Goal: Task Accomplishment & Management: Complete application form

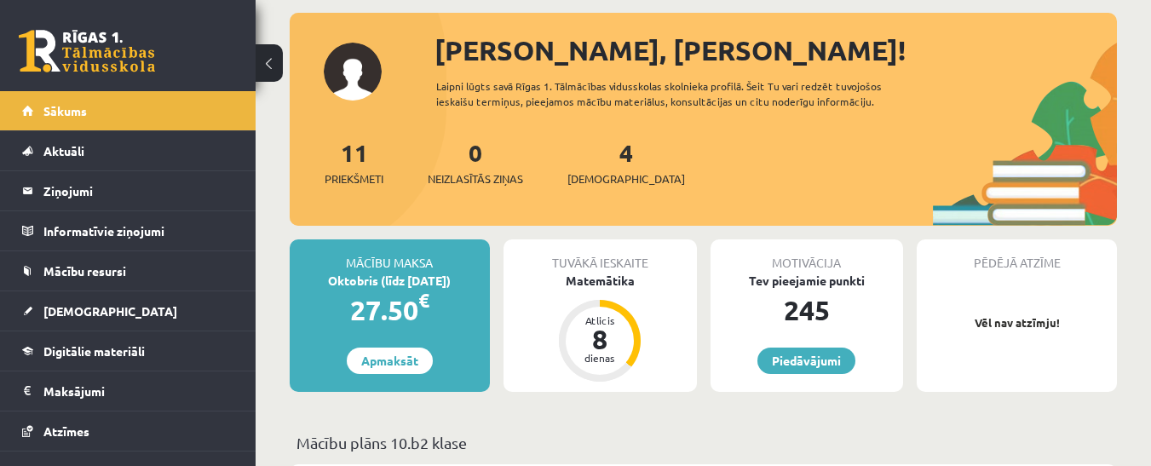
scroll to position [85, 0]
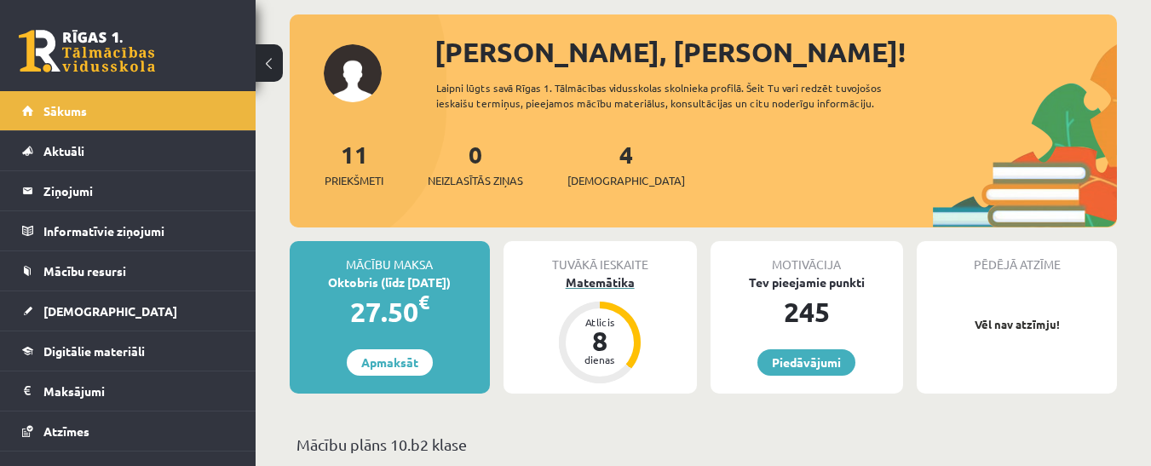
click at [607, 279] on div "Matemātika" at bounding box center [599, 282] width 193 height 18
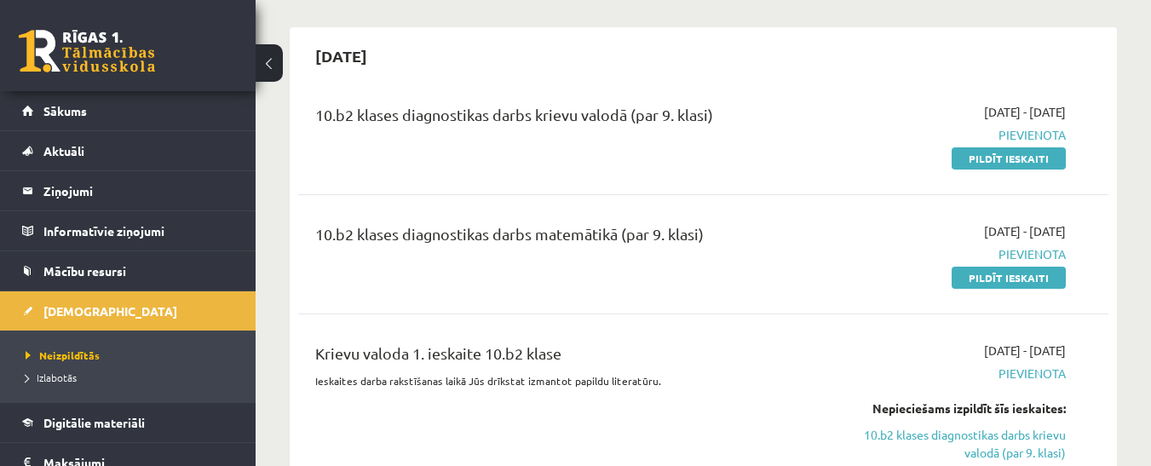
scroll to position [170, 0]
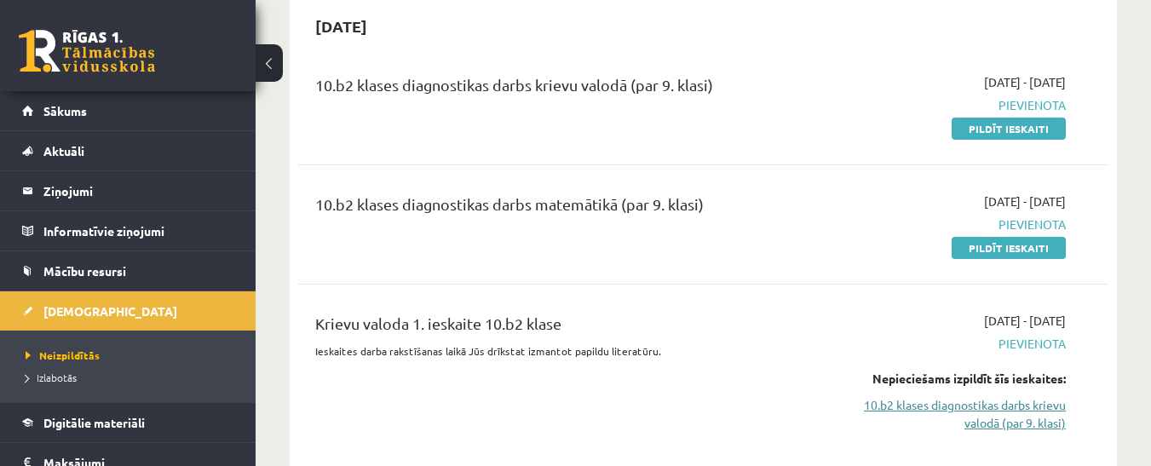
click at [942, 403] on link "10.b2 klases diagnostikas darbs krievu valodā (par 9. klasi)" at bounding box center [948, 414] width 233 height 36
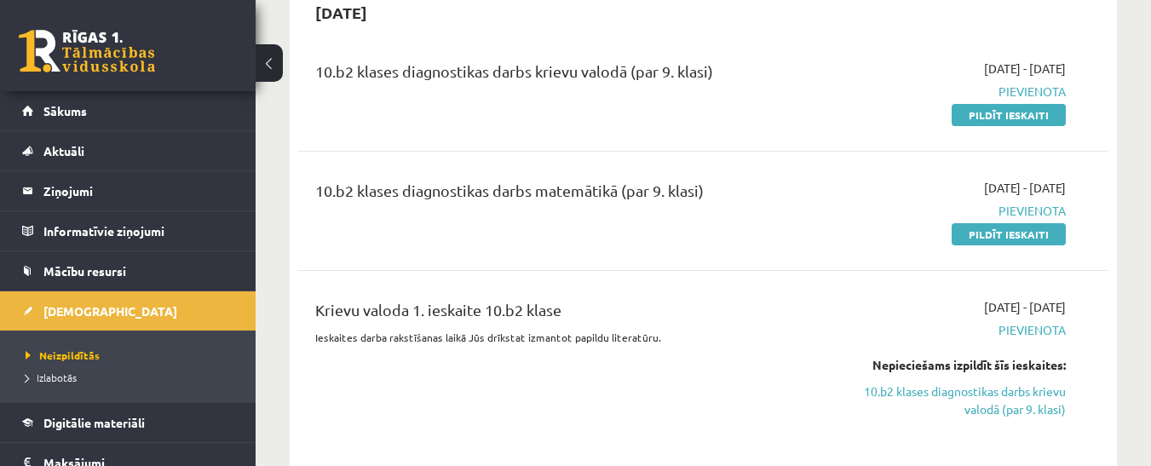
scroll to position [141, 0]
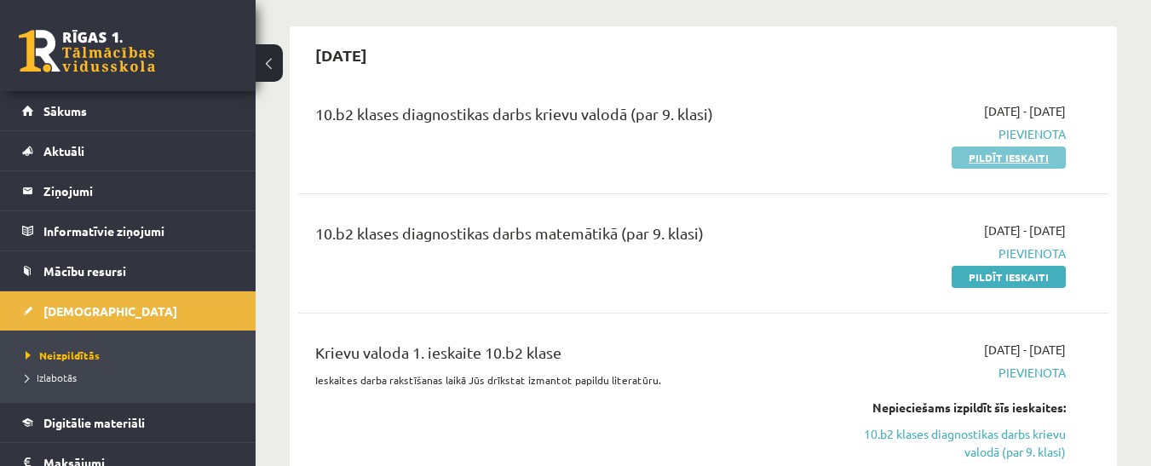
click at [1014, 157] on link "Pildīt ieskaiti" at bounding box center [1008, 157] width 114 height 22
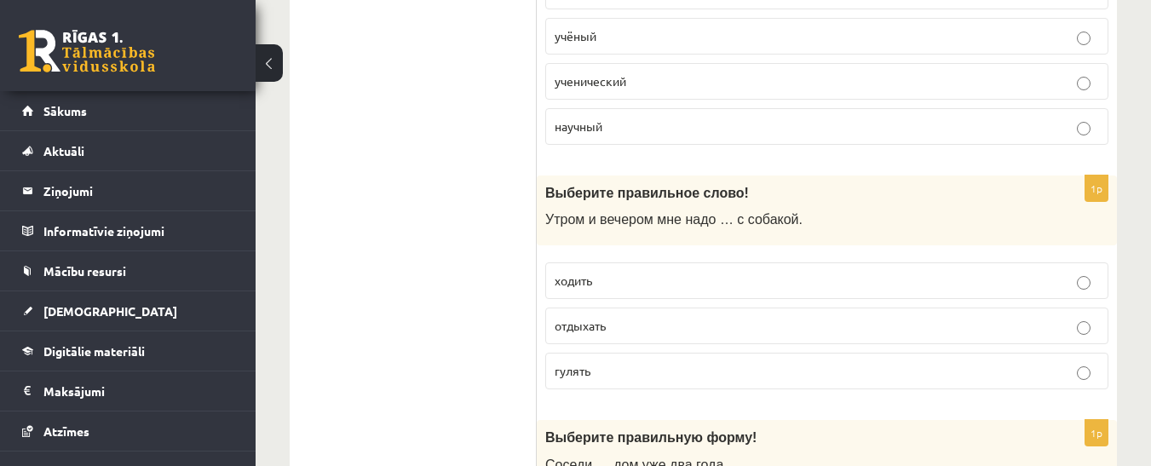
scroll to position [1703, 0]
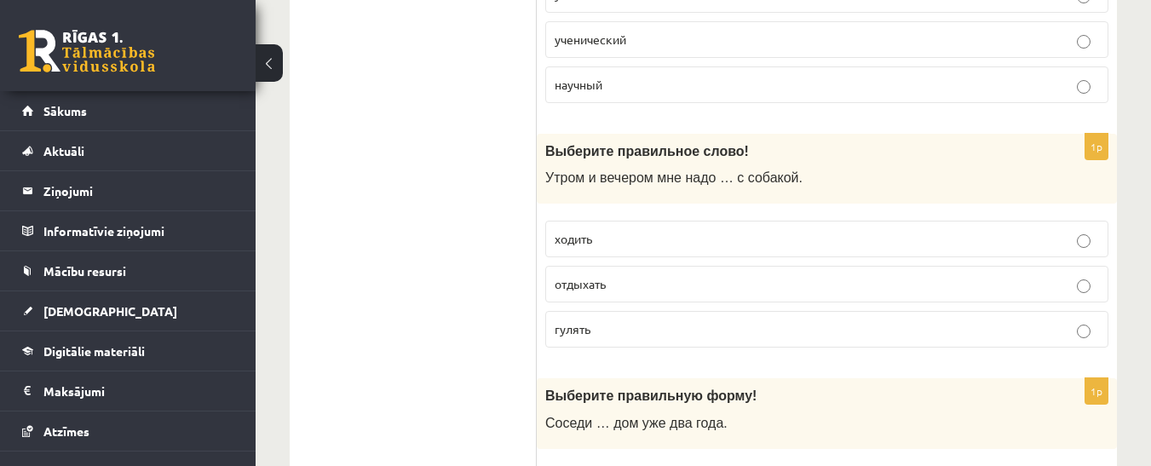
click at [1076, 337] on p "гулять" at bounding box center [826, 329] width 544 height 18
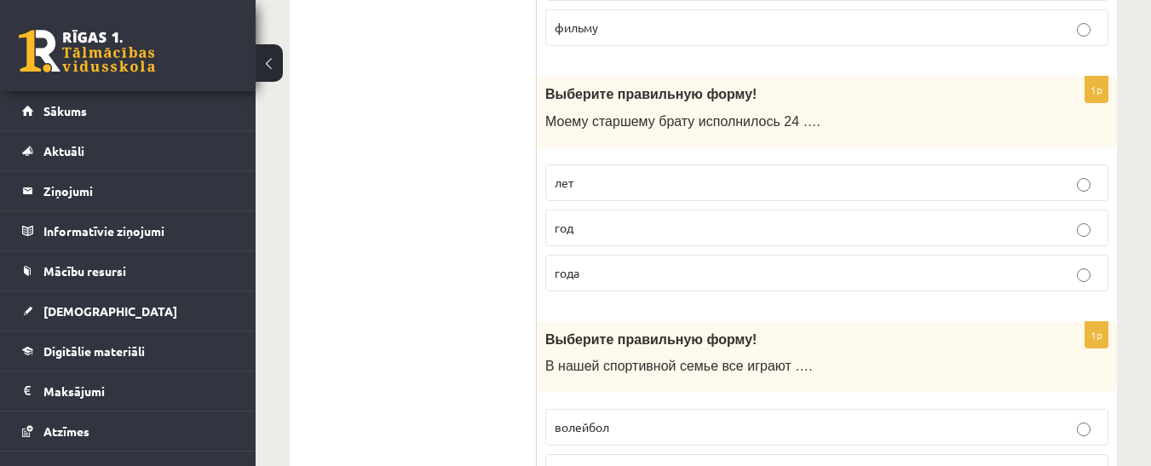
scroll to position [0, 0]
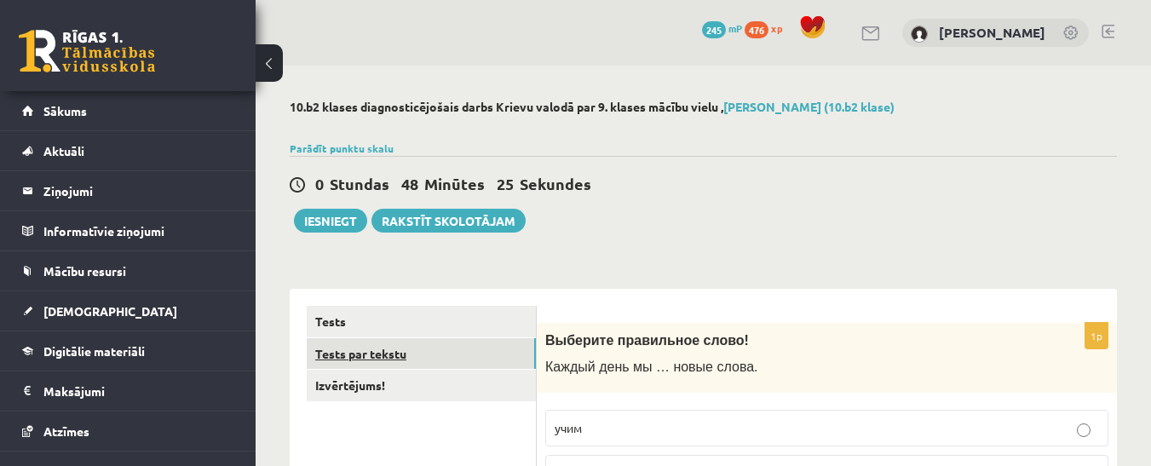
click at [391, 355] on link "Tests par tekstu" at bounding box center [421, 354] width 229 height 32
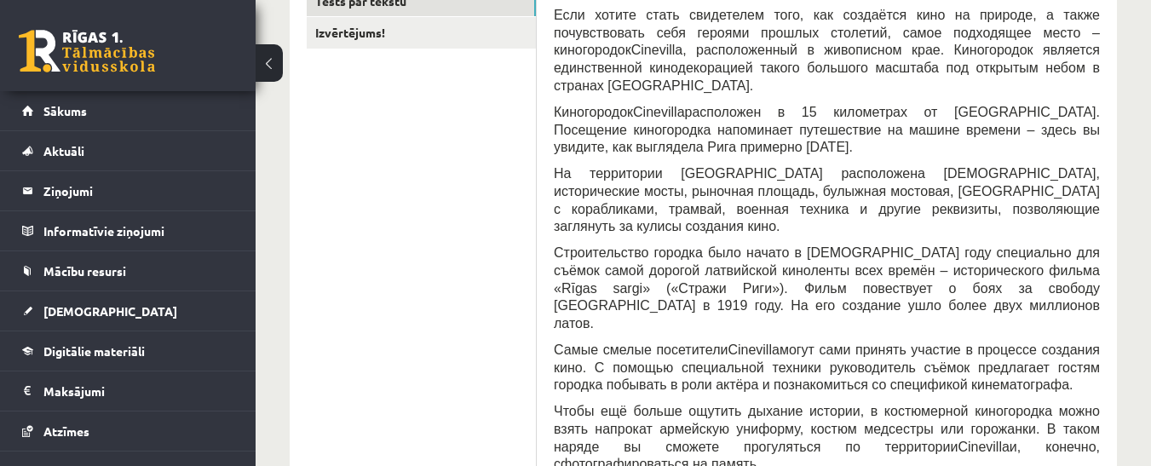
scroll to position [170, 0]
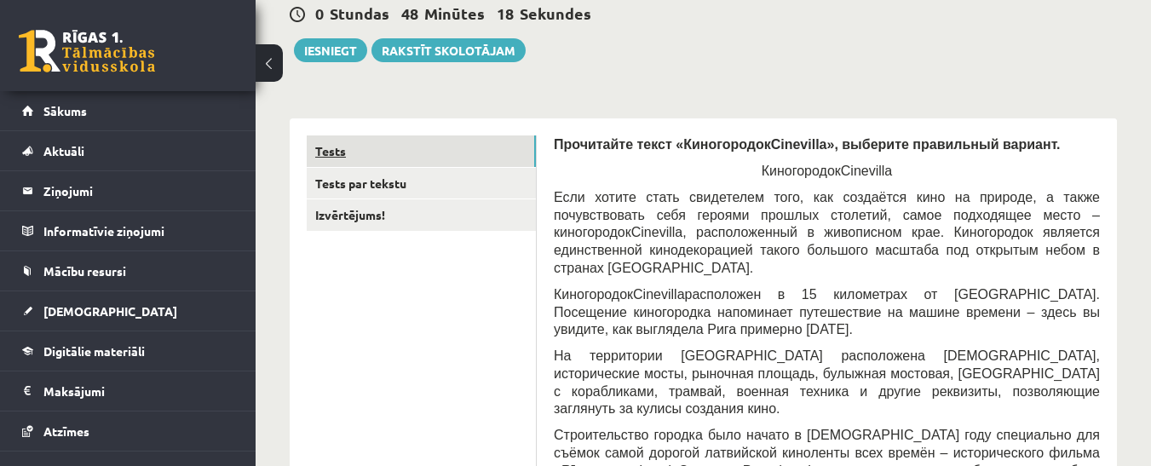
click at [363, 152] on link "Tests" at bounding box center [421, 151] width 229 height 32
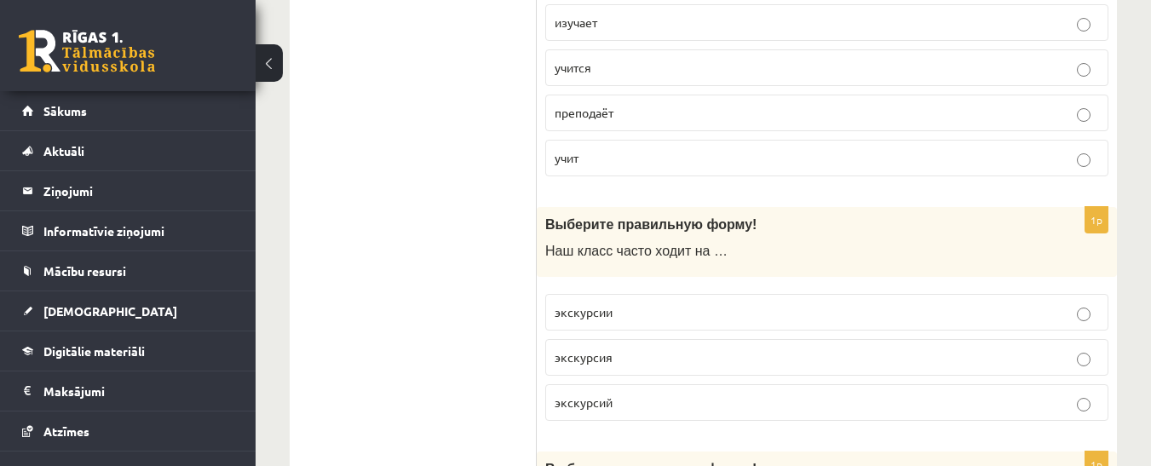
scroll to position [3850, 0]
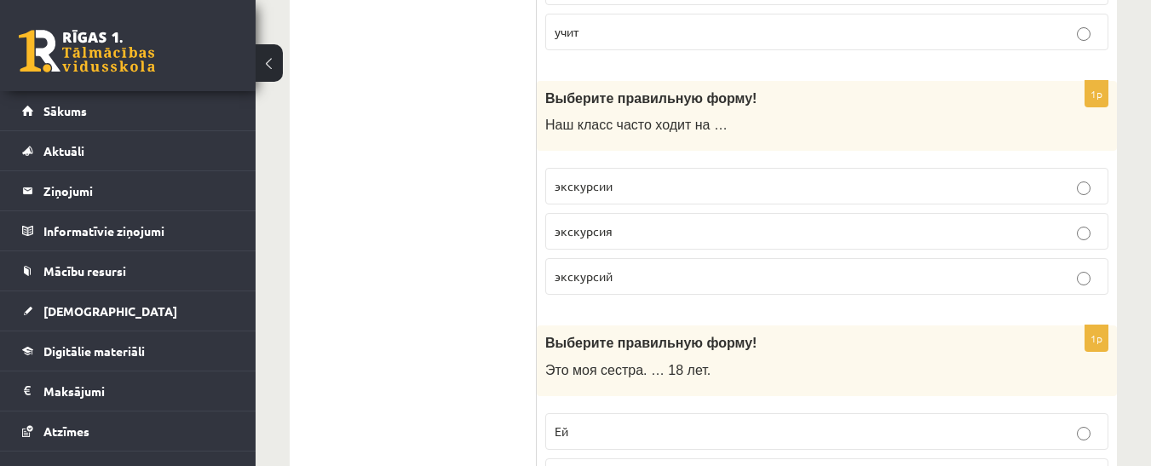
click at [873, 248] on label "экскурсия" at bounding box center [826, 231] width 563 height 37
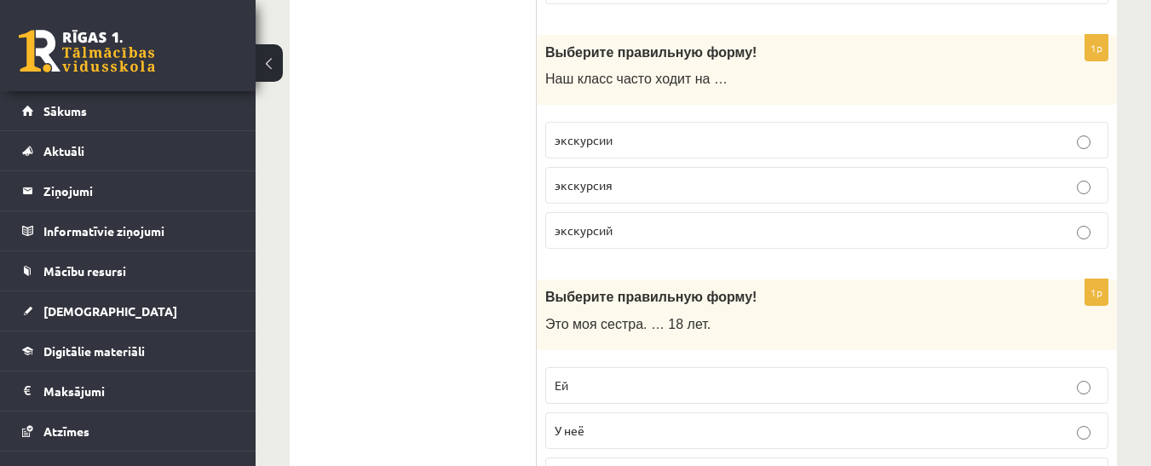
scroll to position [3936, 0]
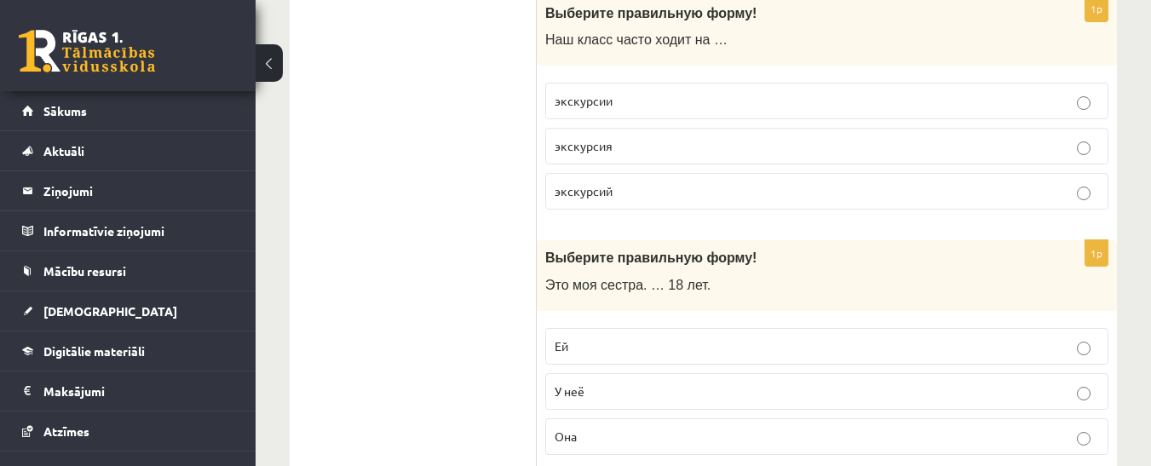
click at [1081, 187] on p "экскурсий" at bounding box center [826, 191] width 544 height 18
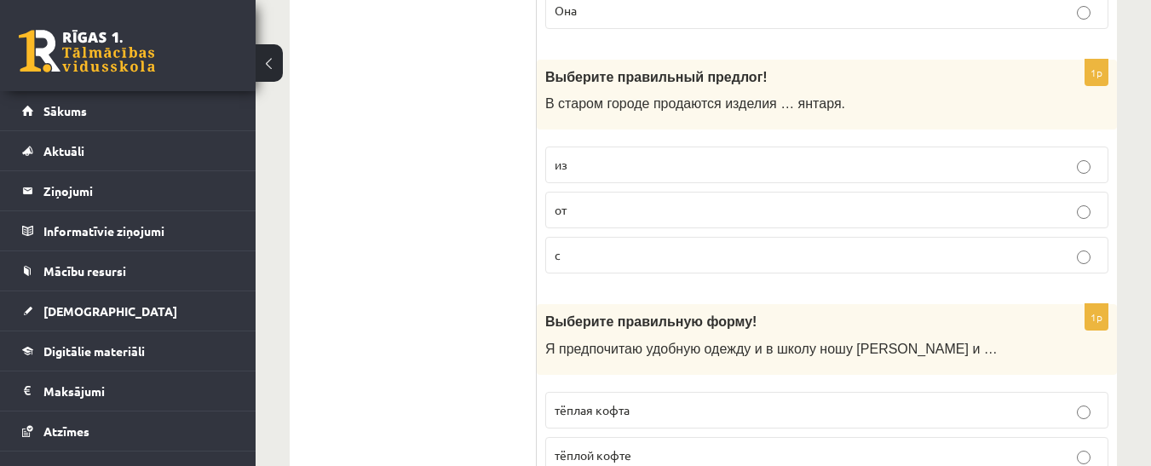
scroll to position [4447, 0]
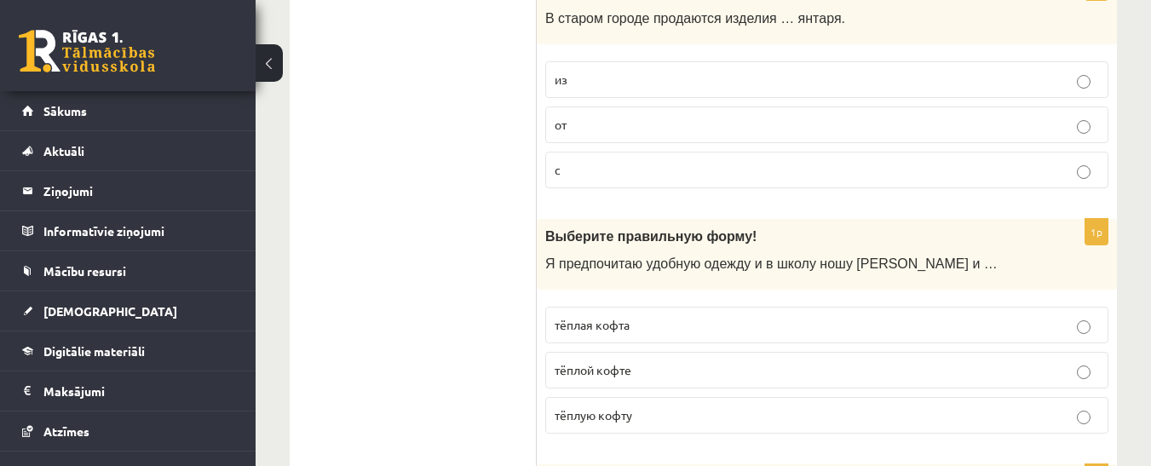
click at [1090, 422] on label "тёплую кофту" at bounding box center [826, 415] width 563 height 37
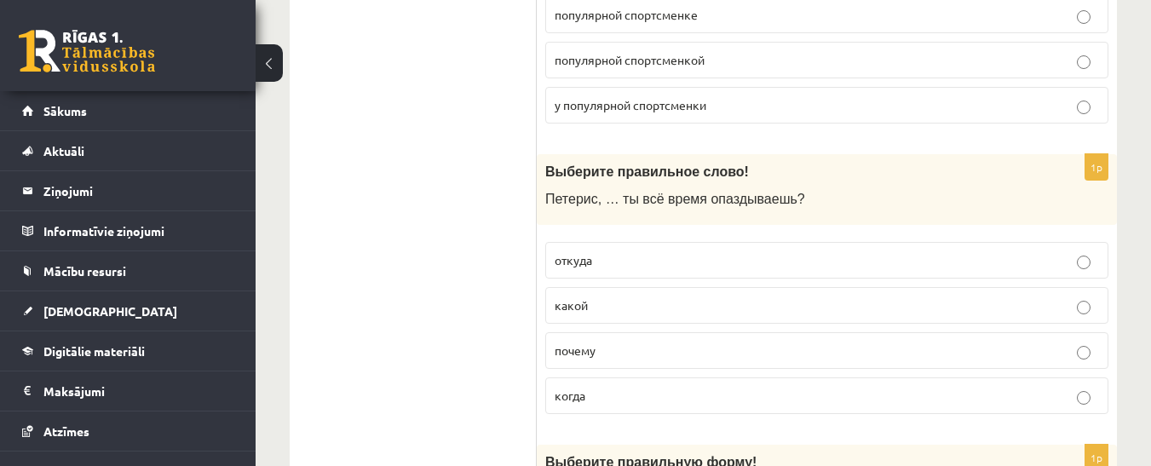
scroll to position [5043, 0]
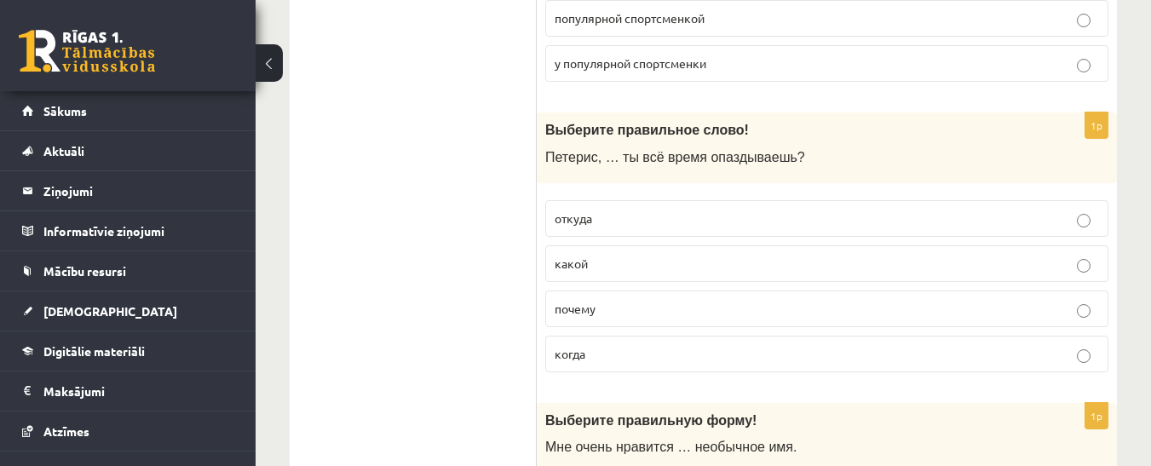
click at [1095, 314] on p "почему" at bounding box center [826, 309] width 544 height 18
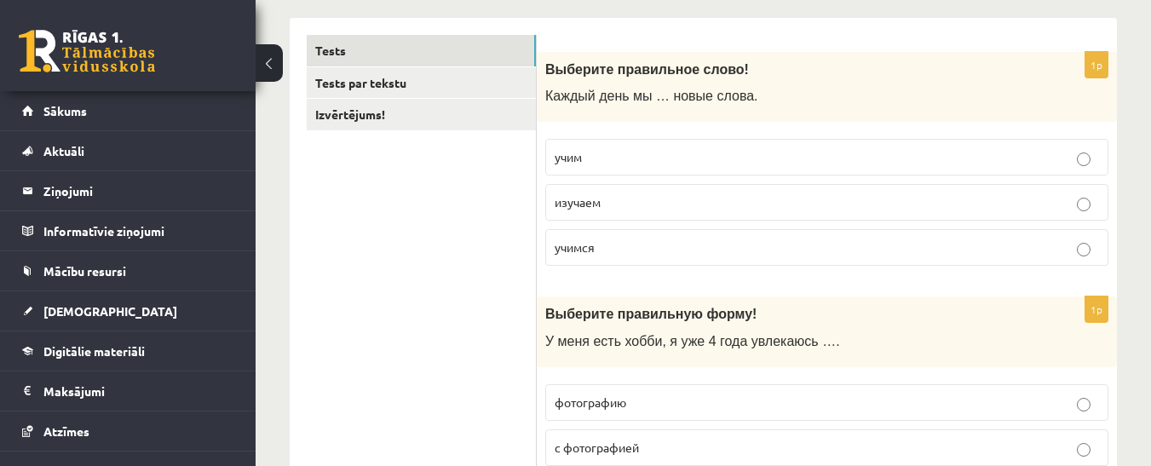
scroll to position [0, 0]
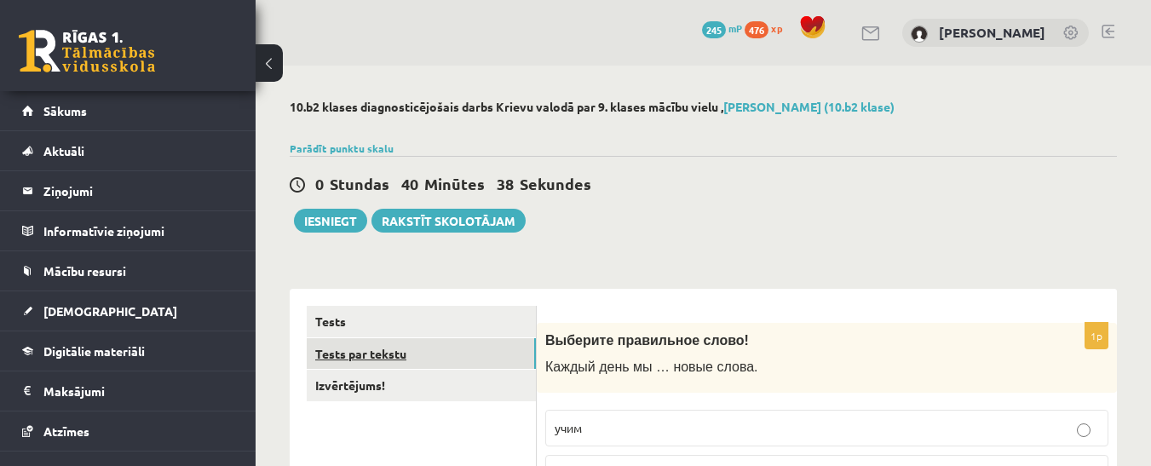
click at [349, 355] on link "Tests par tekstu" at bounding box center [421, 354] width 229 height 32
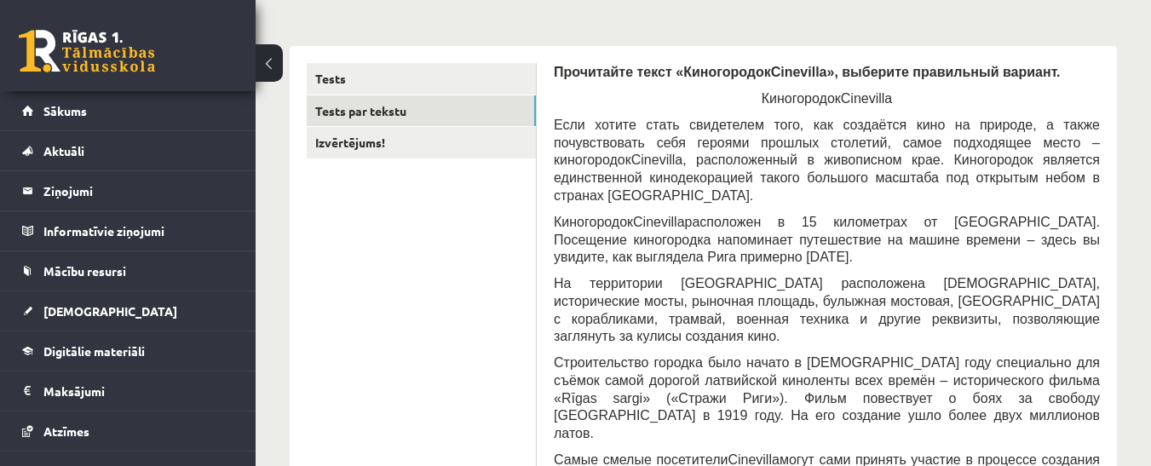
scroll to position [255, 0]
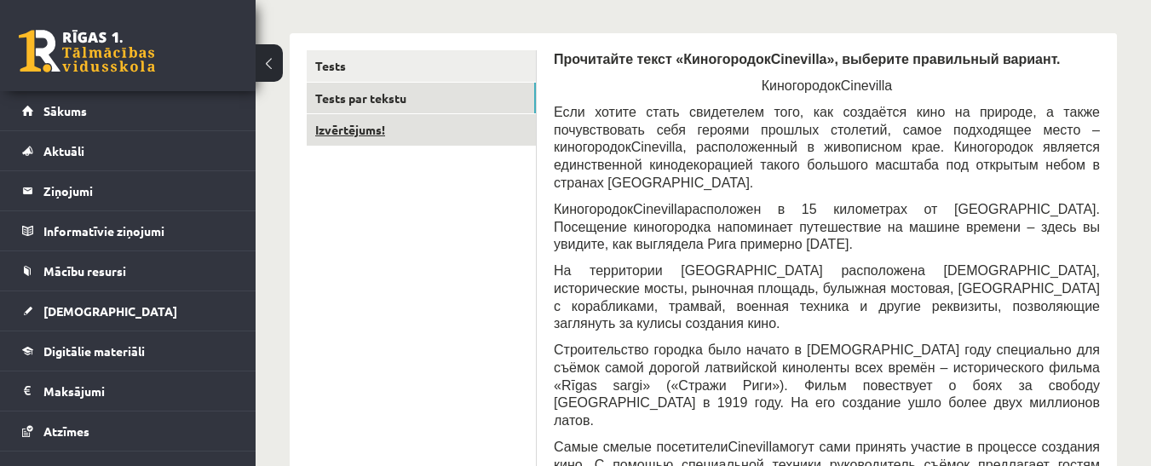
click at [338, 136] on link "Izvērtējums!" at bounding box center [421, 130] width 229 height 32
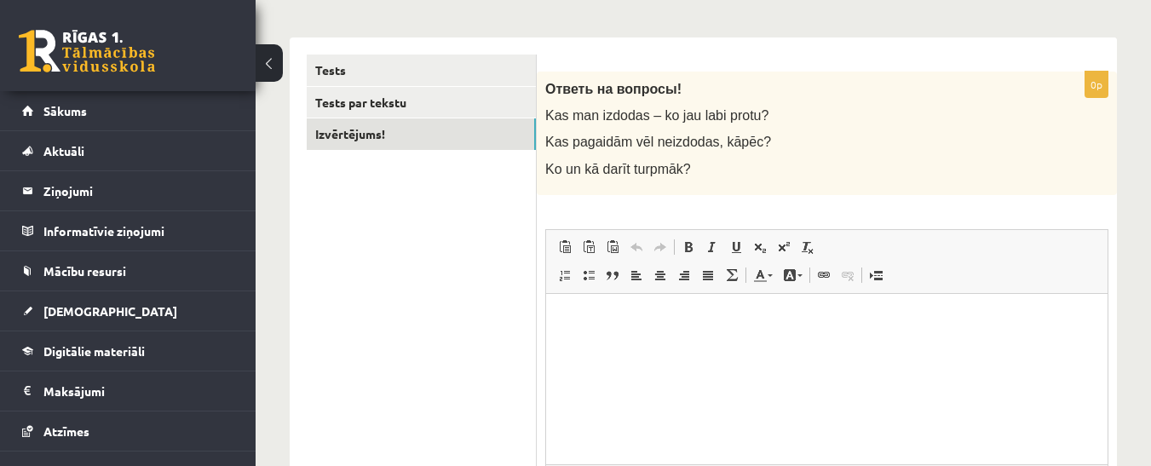
scroll to position [0, 0]
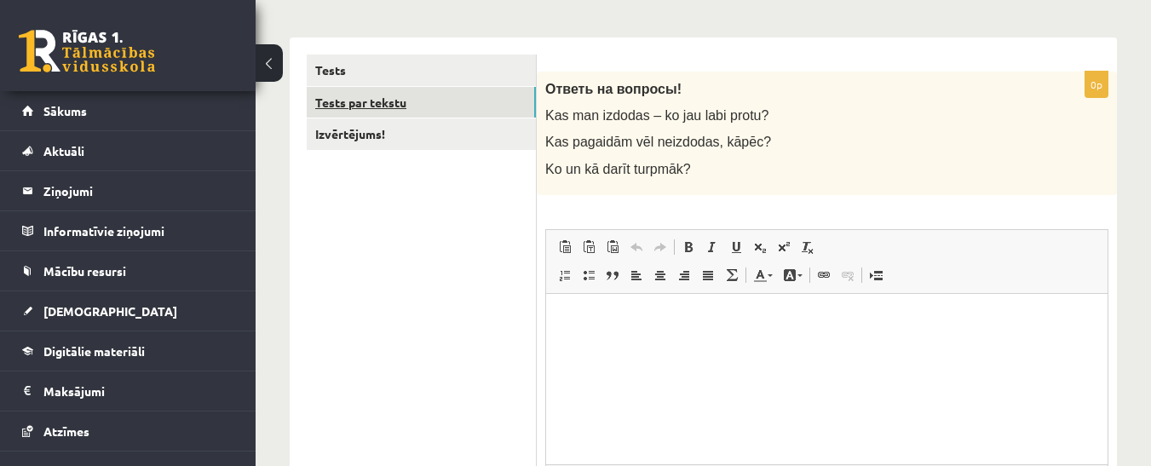
click at [368, 101] on link "Tests par tekstu" at bounding box center [421, 103] width 229 height 32
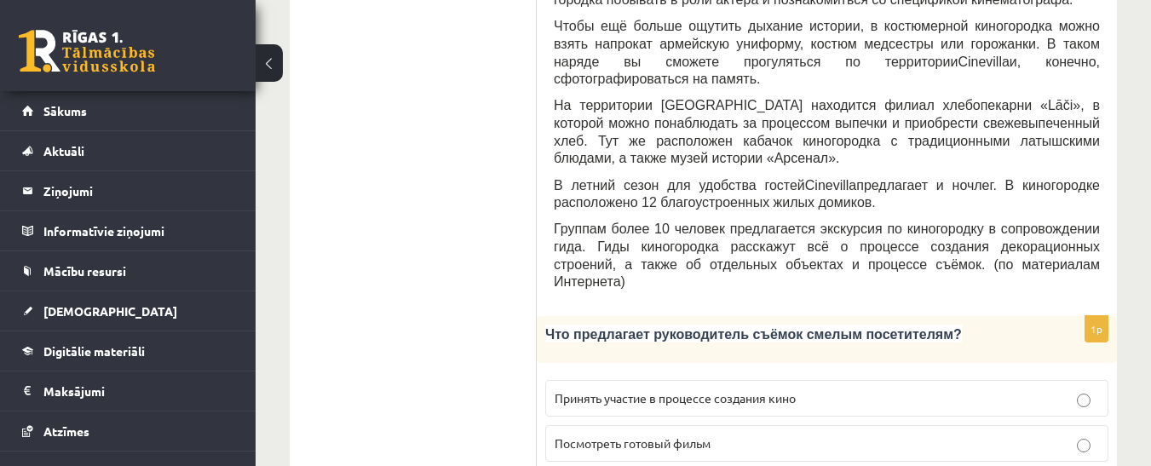
scroll to position [847, 0]
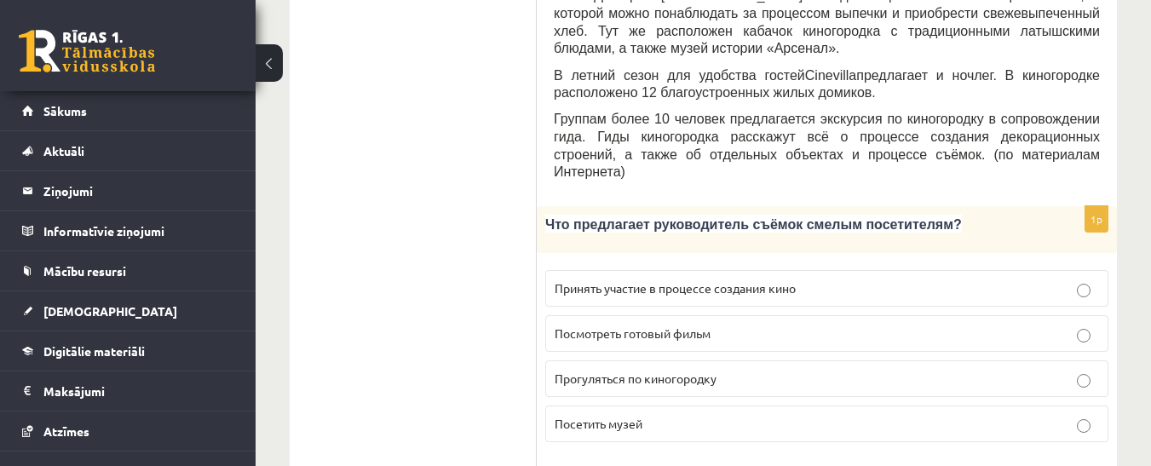
click at [1096, 270] on label "Принять участие в процессе создания кино" at bounding box center [826, 288] width 563 height 37
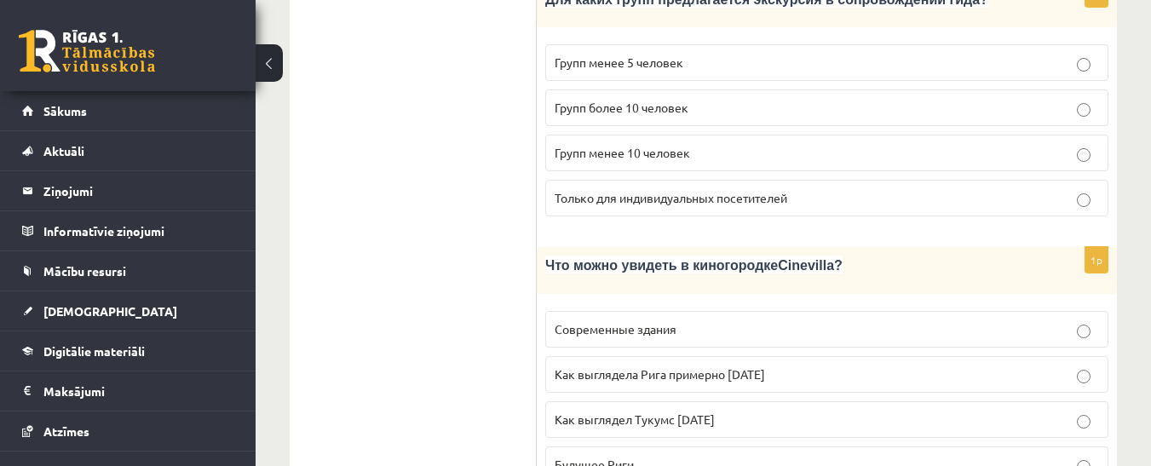
scroll to position [2466, 0]
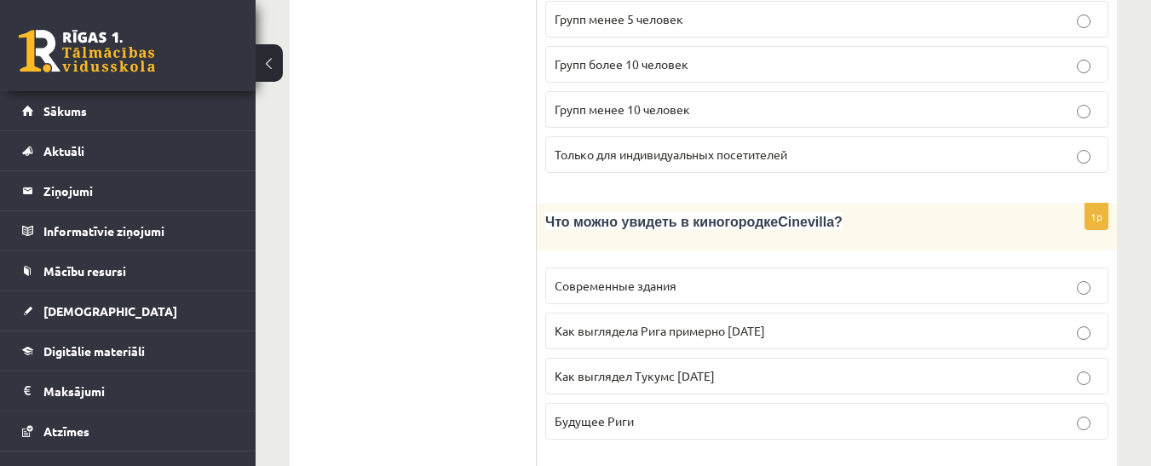
click at [1090, 322] on p "Как выглядела Рига примерно 100 лет назад" at bounding box center [826, 331] width 544 height 18
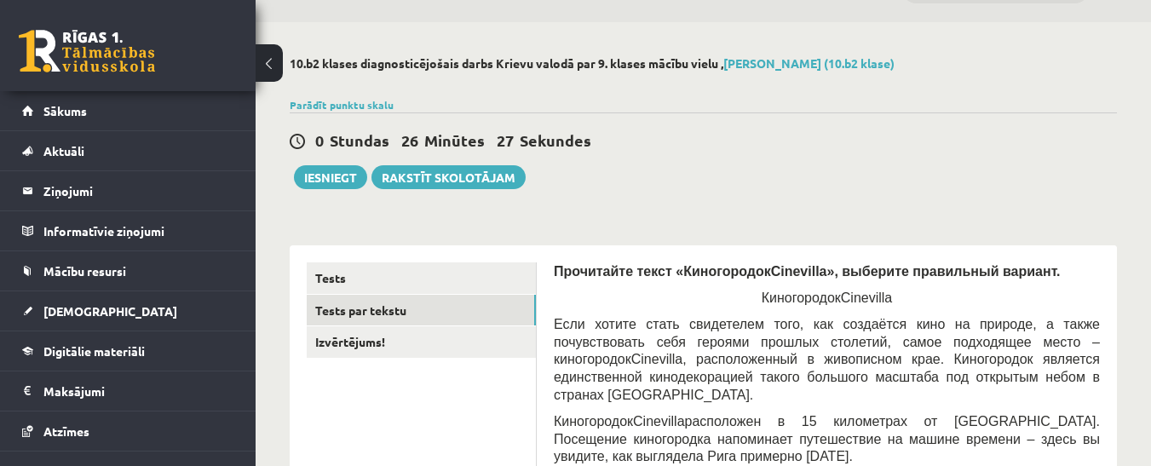
scroll to position [0, 0]
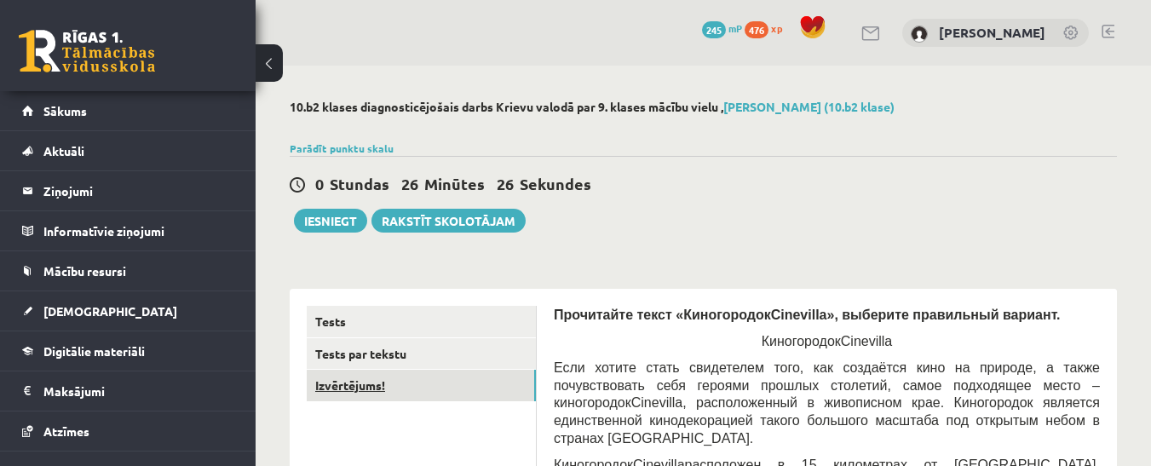
click at [361, 389] on link "Izvērtējums!" at bounding box center [421, 386] width 229 height 32
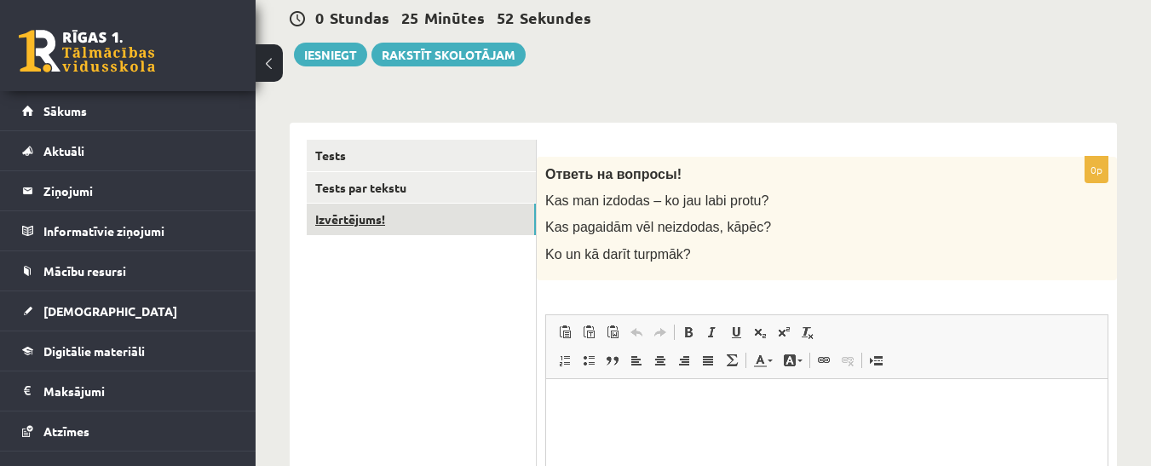
scroll to position [251, 0]
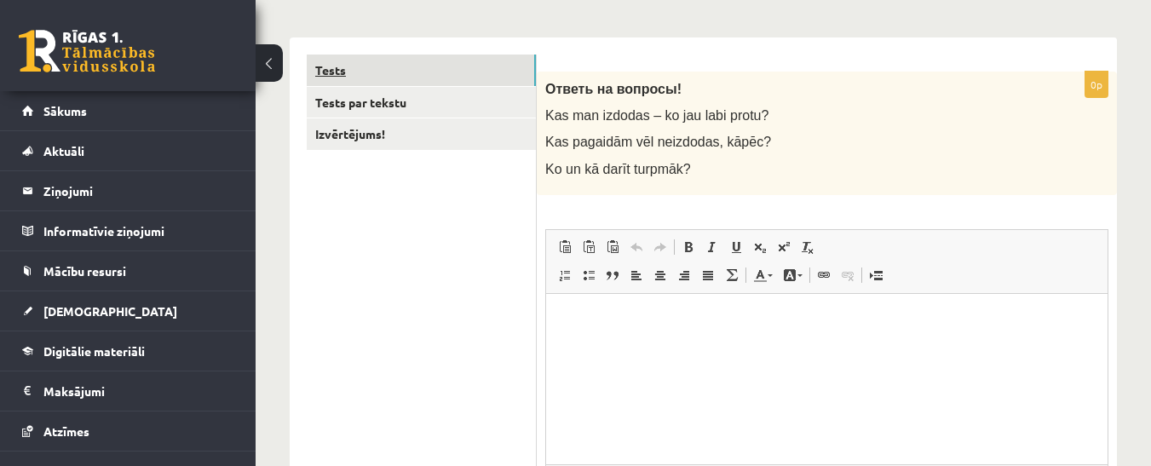
click at [323, 76] on link "Tests" at bounding box center [421, 71] width 229 height 32
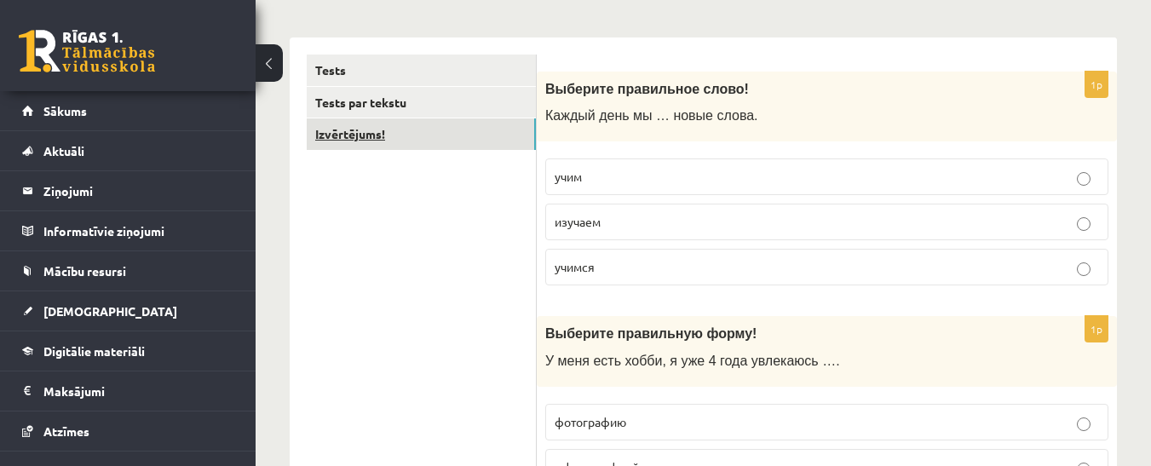
click at [352, 134] on link "Izvērtējums!" at bounding box center [421, 134] width 229 height 32
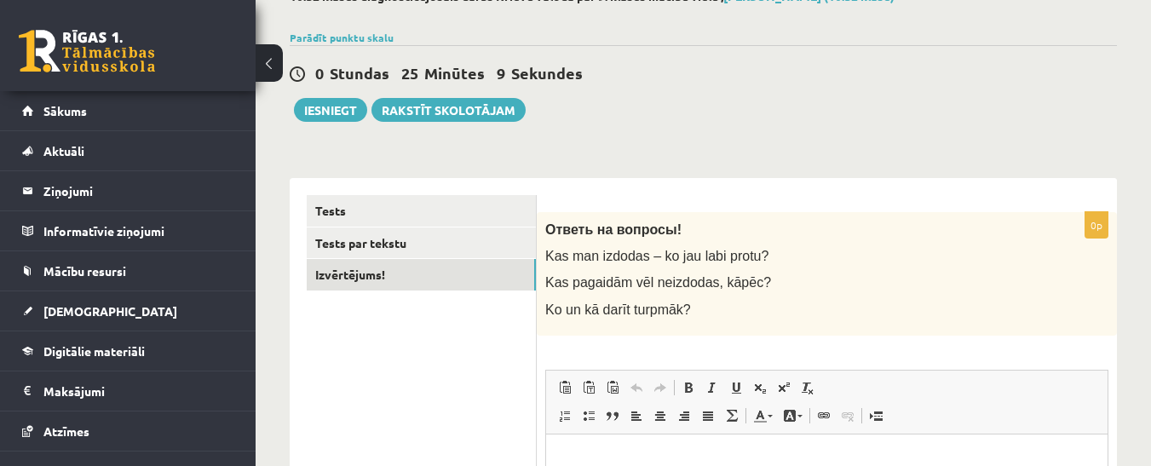
scroll to position [81, 0]
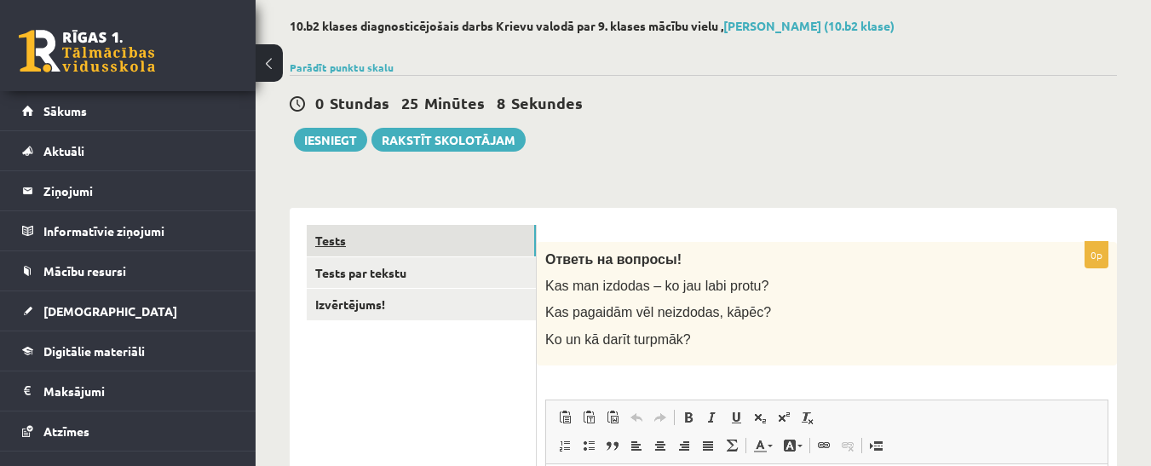
click at [348, 249] on link "Tests" at bounding box center [421, 241] width 229 height 32
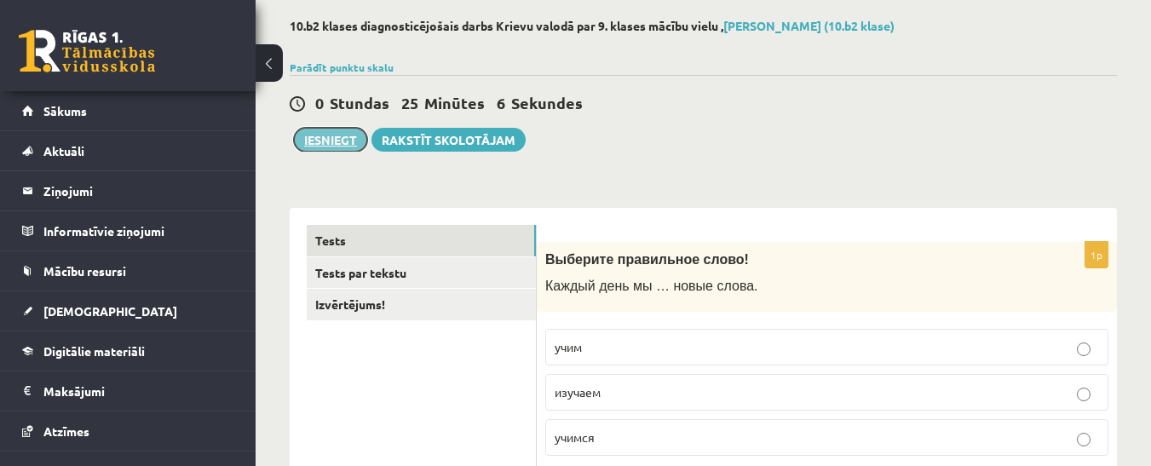
click at [315, 141] on button "Iesniegt" at bounding box center [330, 140] width 73 height 24
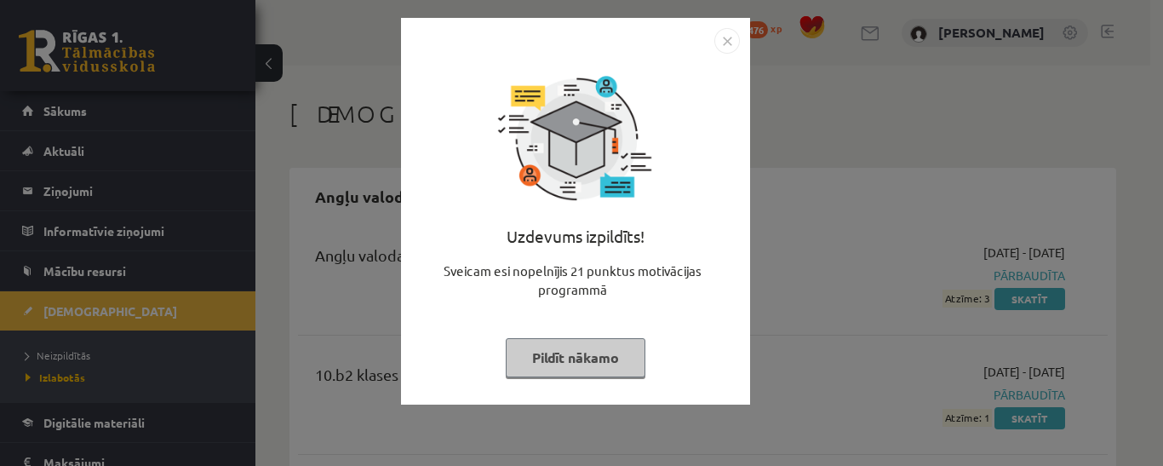
click at [552, 348] on button "Pildīt nākamo" at bounding box center [576, 357] width 140 height 39
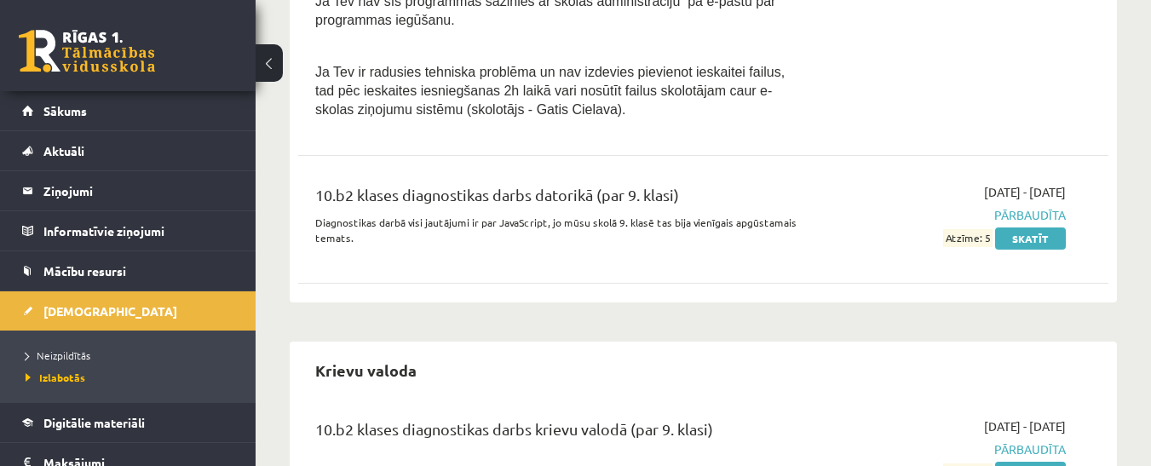
scroll to position [1448, 0]
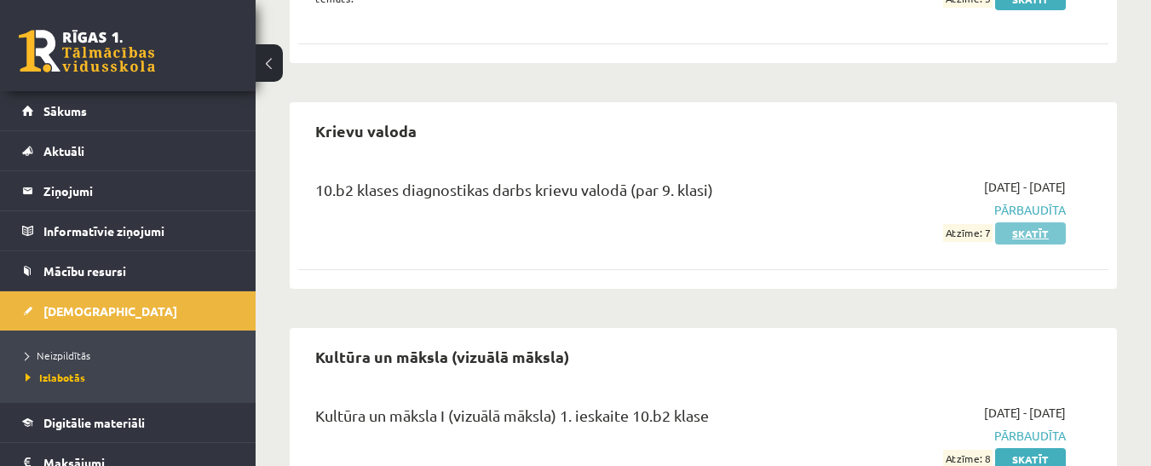
click at [1018, 229] on link "Skatīt" at bounding box center [1030, 233] width 71 height 22
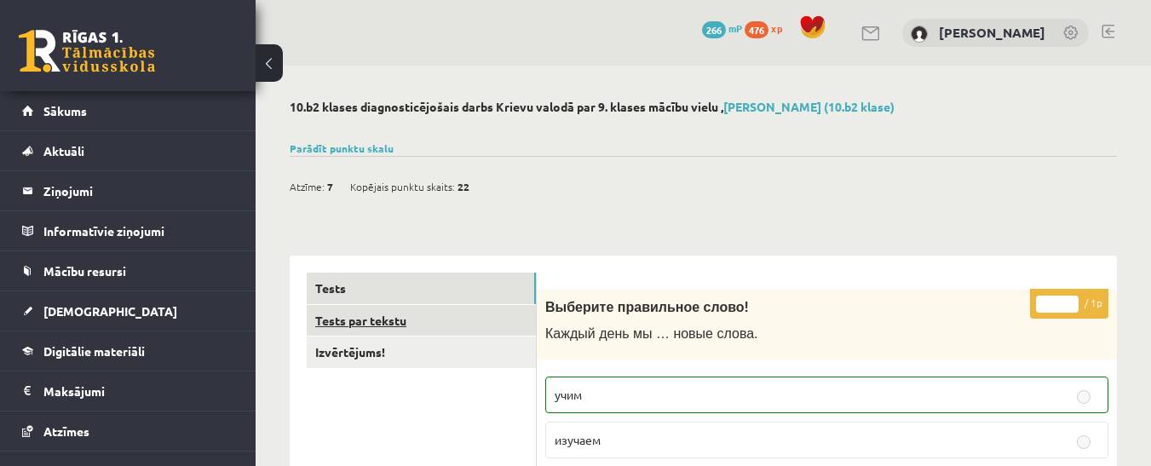
click at [373, 326] on link "Tests par tekstu" at bounding box center [421, 321] width 229 height 32
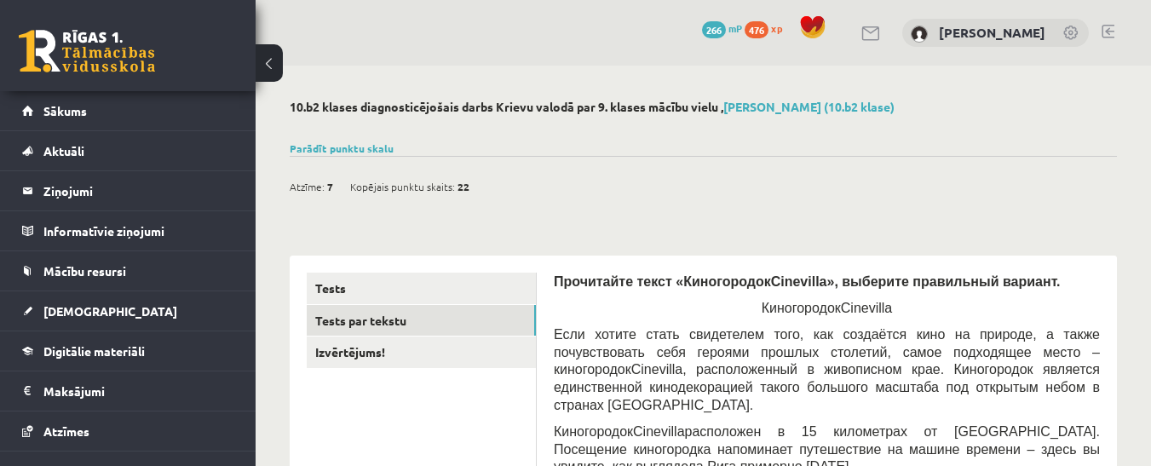
click at [1110, 29] on link at bounding box center [1107, 32] width 13 height 14
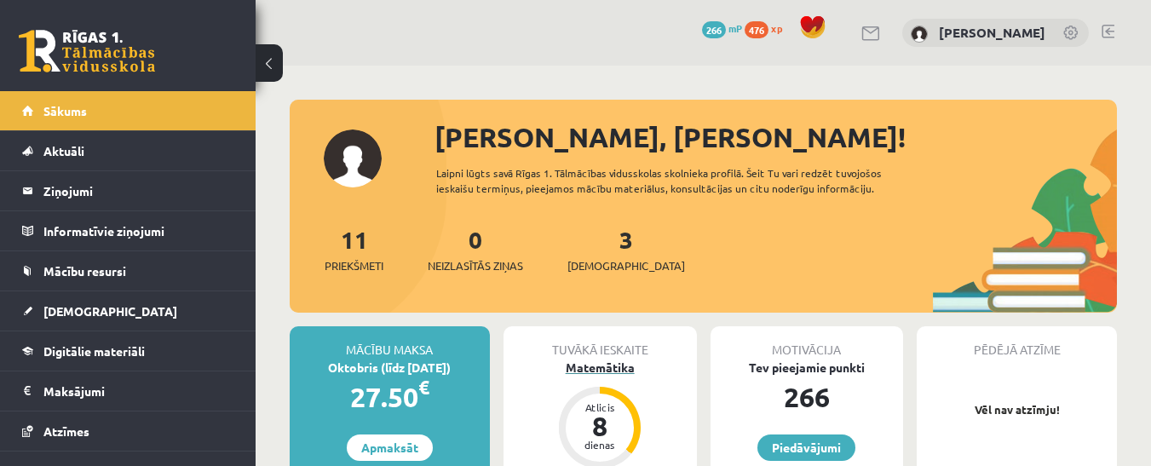
click at [582, 365] on div "Matemātika" at bounding box center [599, 368] width 193 height 18
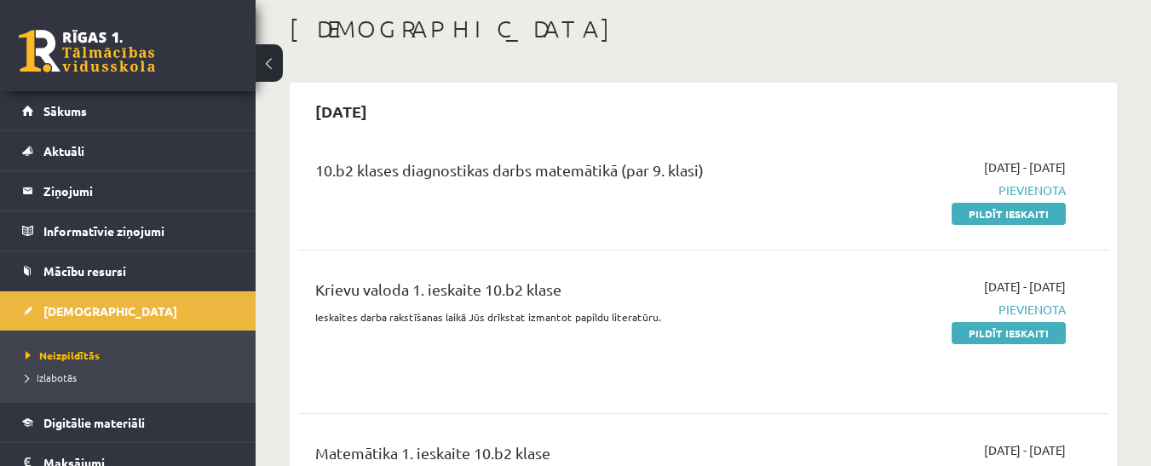
scroll to position [170, 0]
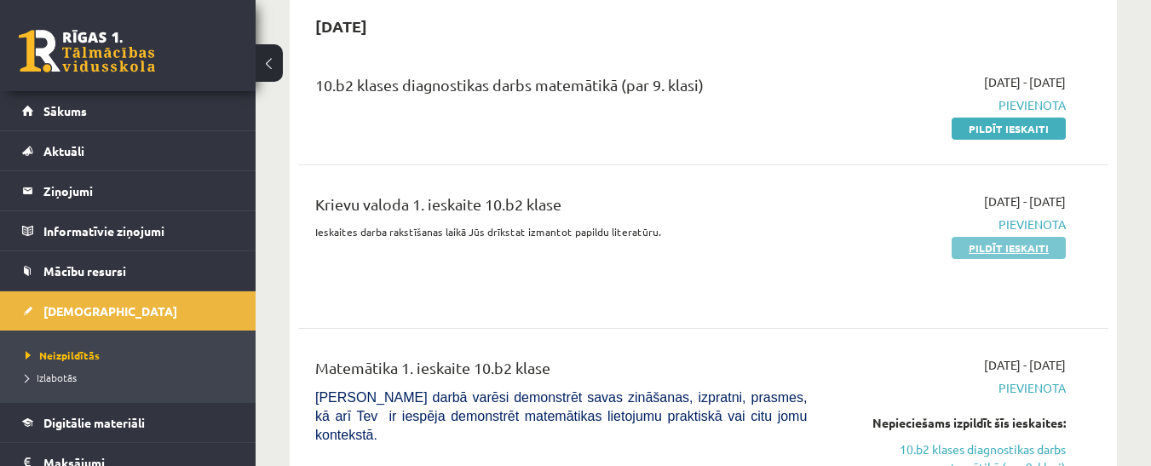
click at [1013, 247] on link "Pildīt ieskaiti" at bounding box center [1008, 248] width 114 height 22
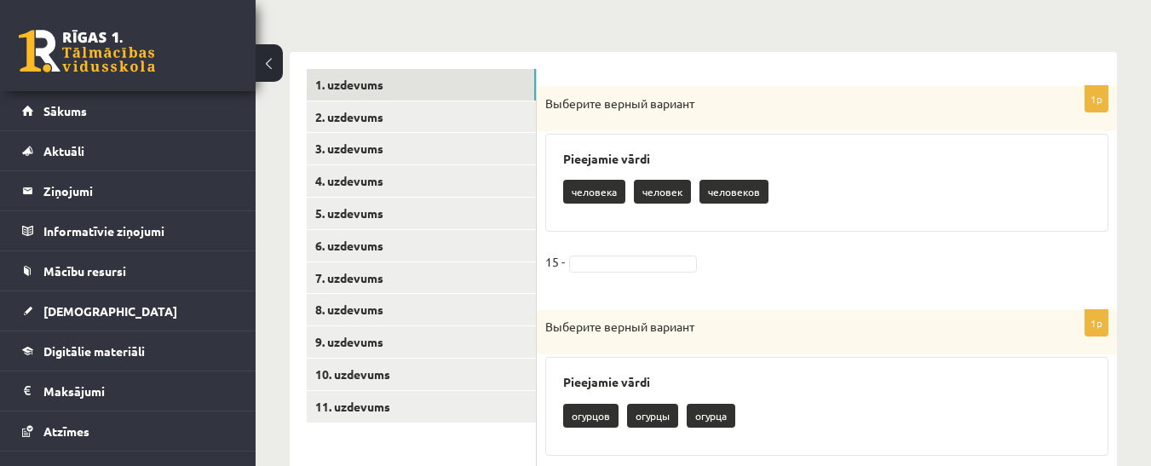
scroll to position [341, 0]
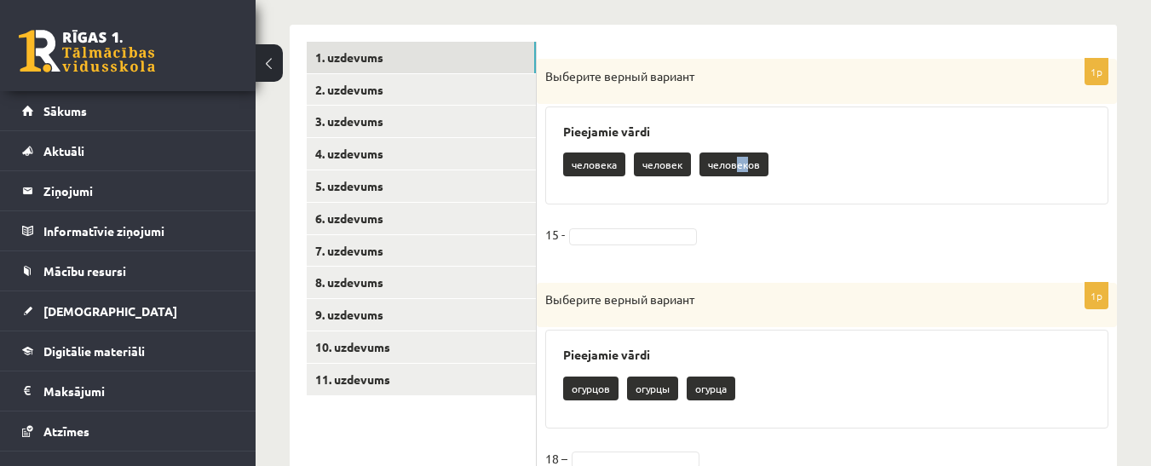
drag, startPoint x: 745, startPoint y: 162, endPoint x: 738, endPoint y: 175, distance: 15.6
click at [738, 175] on p "человеков" at bounding box center [733, 164] width 69 height 24
drag, startPoint x: 771, startPoint y: 163, endPoint x: 739, endPoint y: 166, distance: 31.7
click at [768, 164] on div "человека человек человеков" at bounding box center [826, 166] width 527 height 40
click at [725, 165] on p "человеков" at bounding box center [733, 164] width 69 height 24
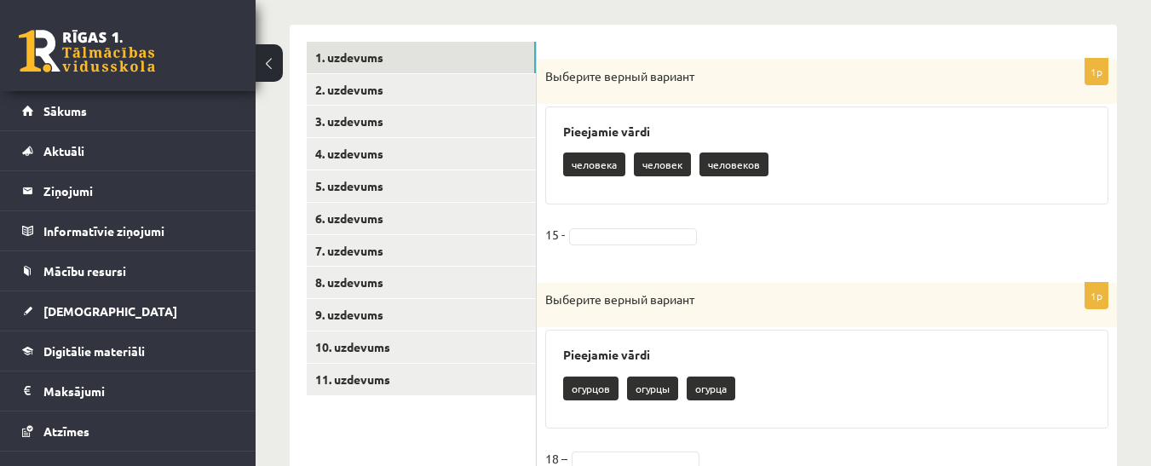
drag, startPoint x: 737, startPoint y: 161, endPoint x: 777, endPoint y: 153, distance: 40.8
drag, startPoint x: 777, startPoint y: 153, endPoint x: 722, endPoint y: 165, distance: 55.8
click at [722, 165] on p "человеков" at bounding box center [733, 164] width 69 height 24
drag, startPoint x: 692, startPoint y: 163, endPoint x: 726, endPoint y: 167, distance: 34.3
click at [726, 167] on div "человека человек человеков" at bounding box center [826, 166] width 527 height 40
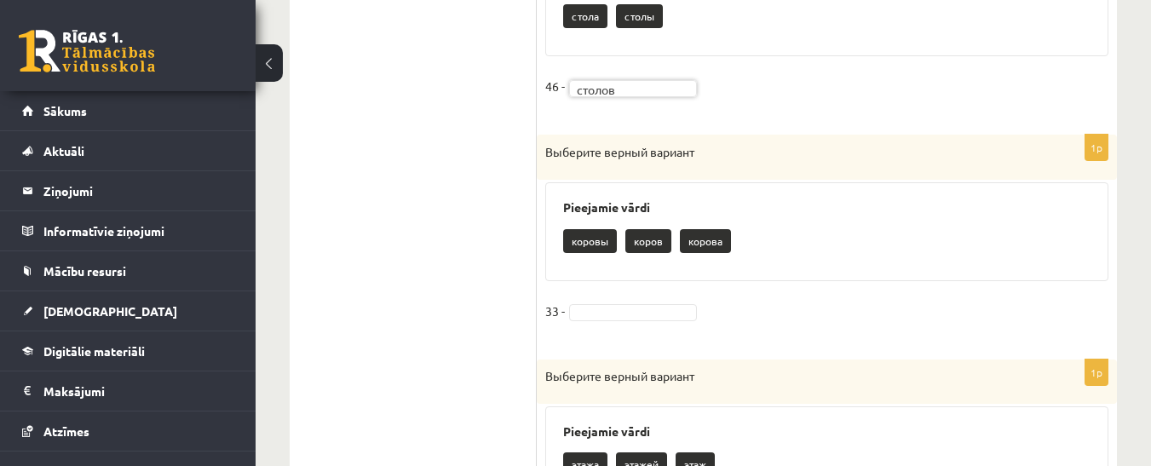
scroll to position [1022, 0]
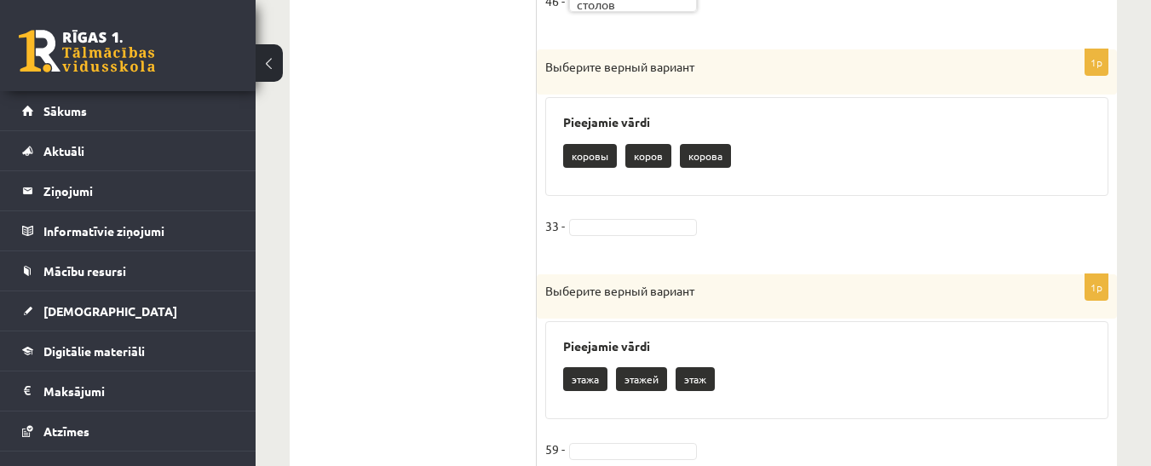
drag, startPoint x: 599, startPoint y: 220, endPoint x: 600, endPoint y: 228, distance: 8.6
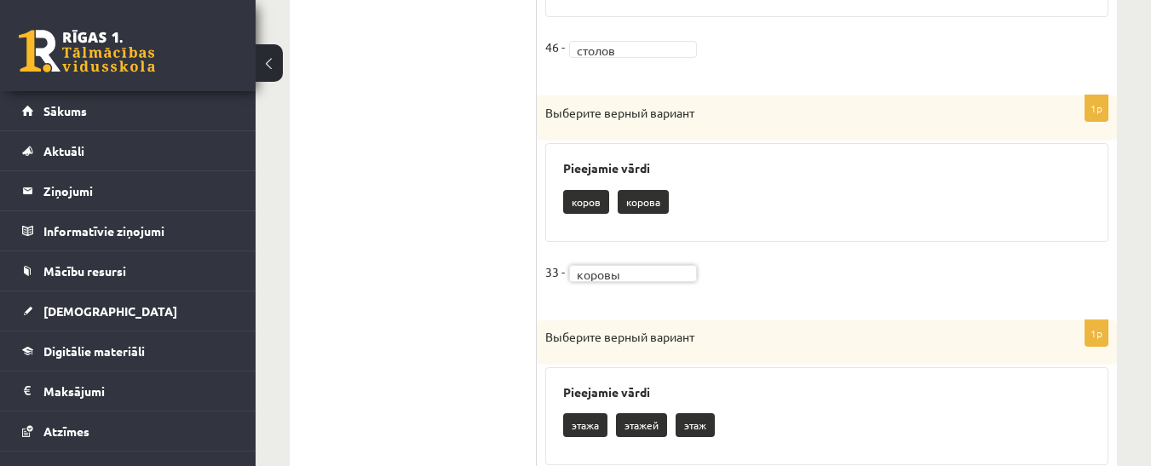
scroll to position [937, 0]
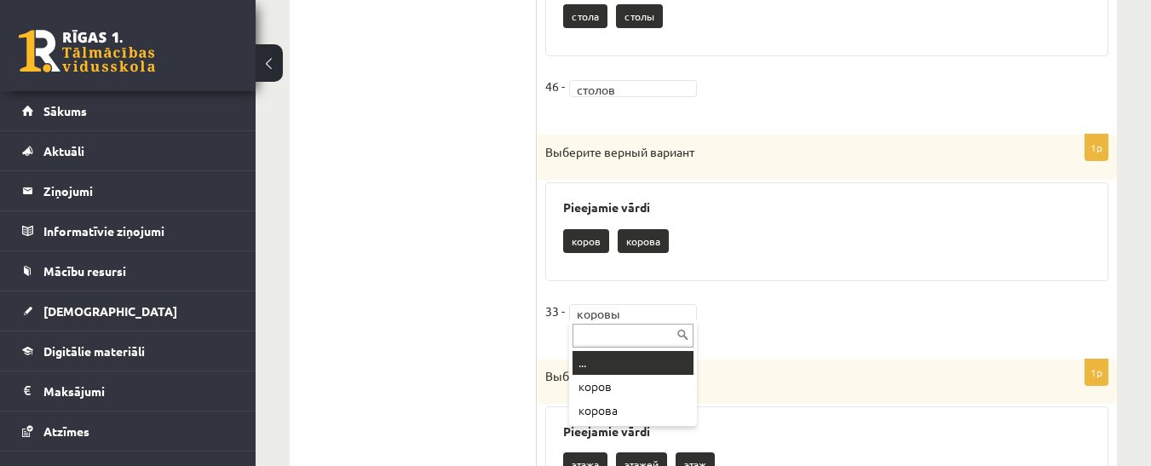
drag, startPoint x: 650, startPoint y: 310, endPoint x: 681, endPoint y: 322, distance: 33.7
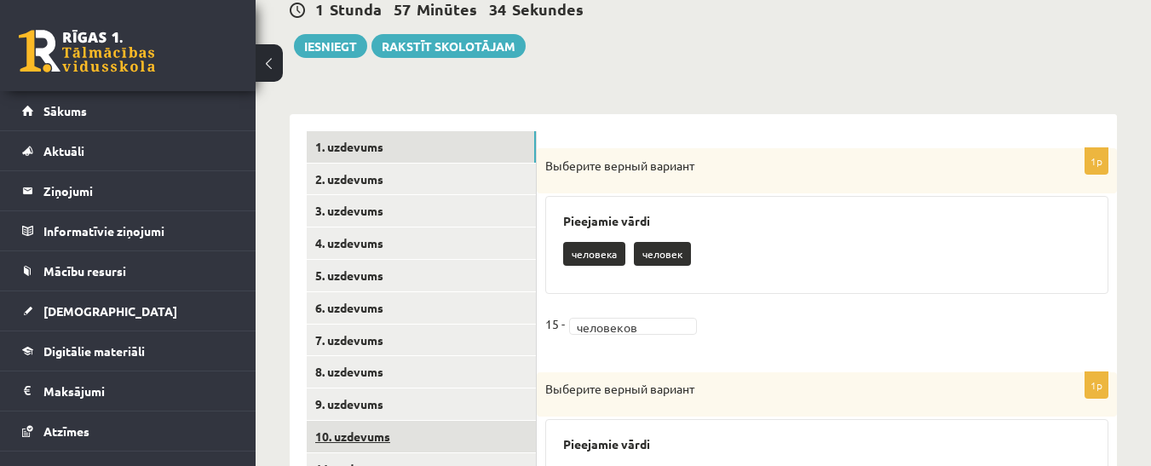
scroll to position [242, 0]
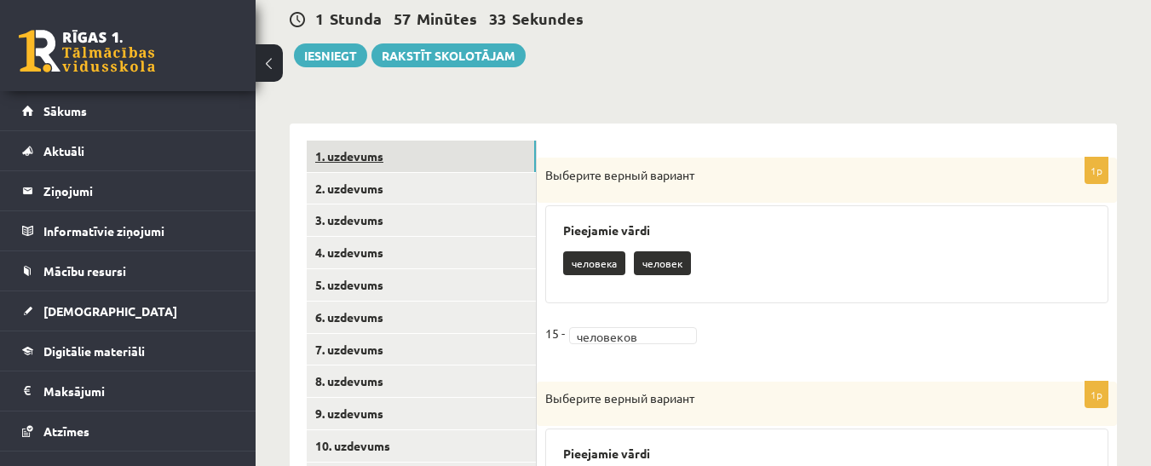
click at [365, 151] on link "1. uzdevums" at bounding box center [421, 157] width 229 height 32
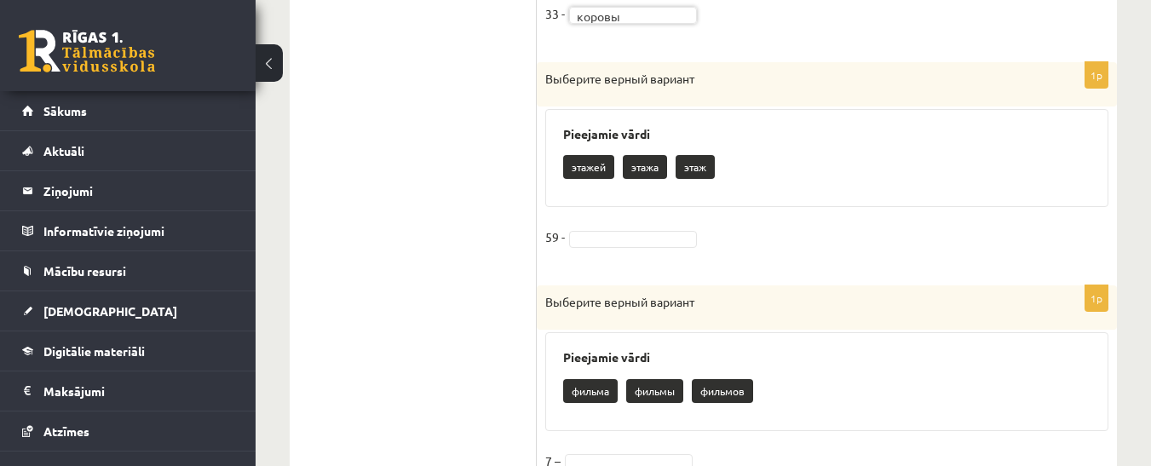
scroll to position [1264, 0]
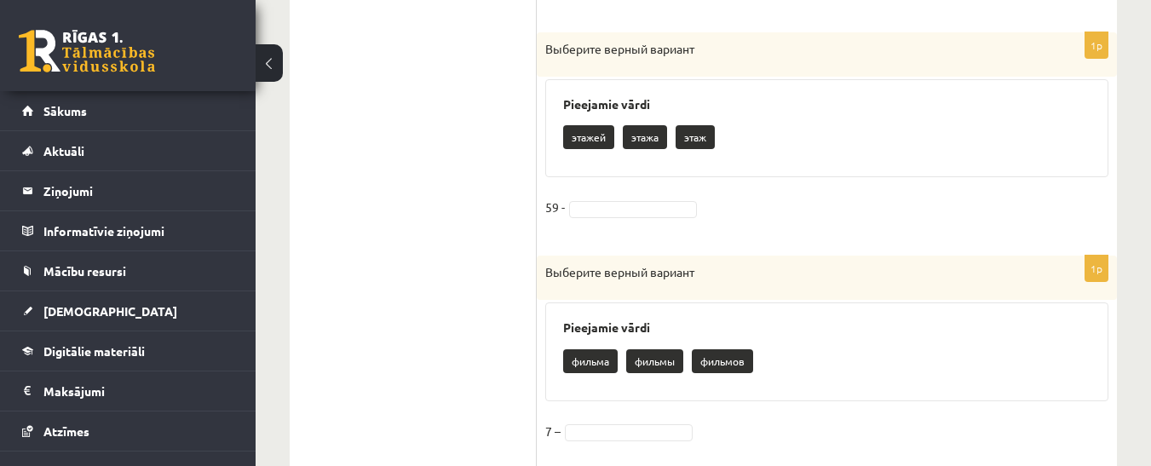
click at [589, 134] on p "этажей" at bounding box center [588, 137] width 51 height 24
drag, startPoint x: 596, startPoint y: 207, endPoint x: 594, endPoint y: 219, distance: 12.2
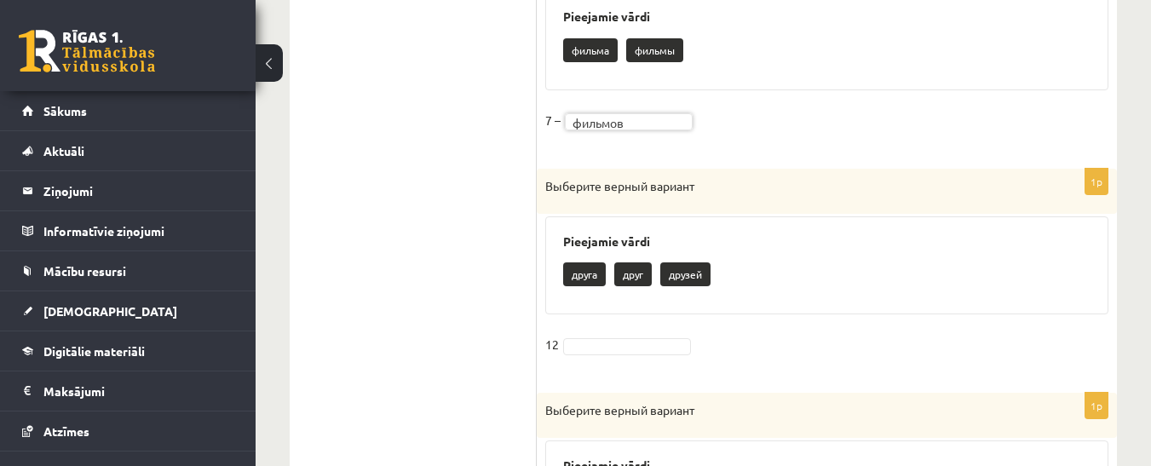
scroll to position [1605, 0]
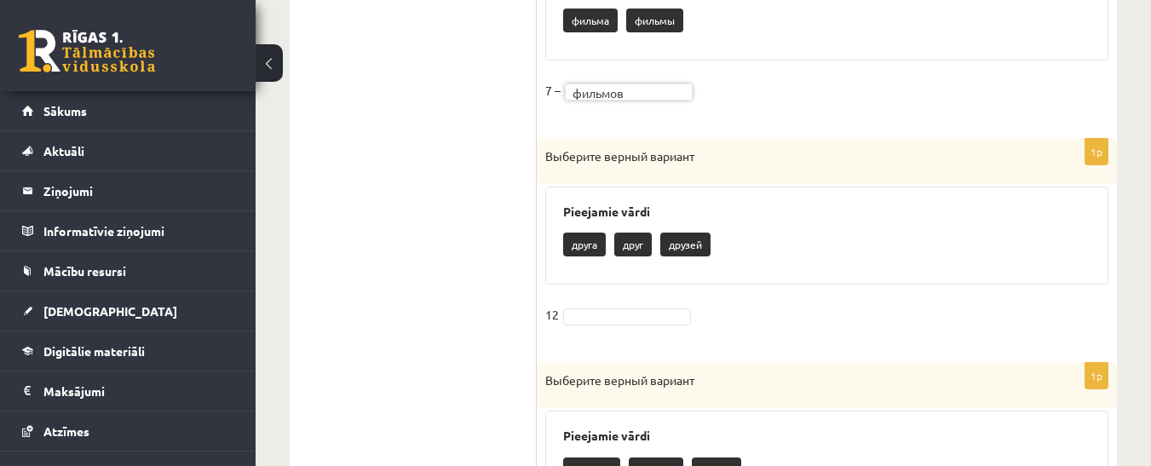
click at [601, 307] on fieldset "12" at bounding box center [826, 319] width 563 height 36
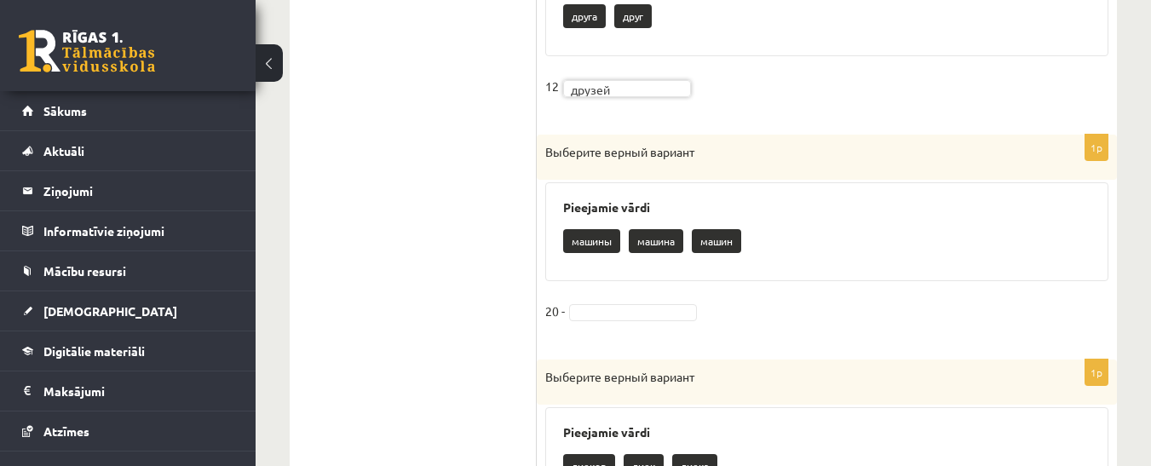
scroll to position [1860, 0]
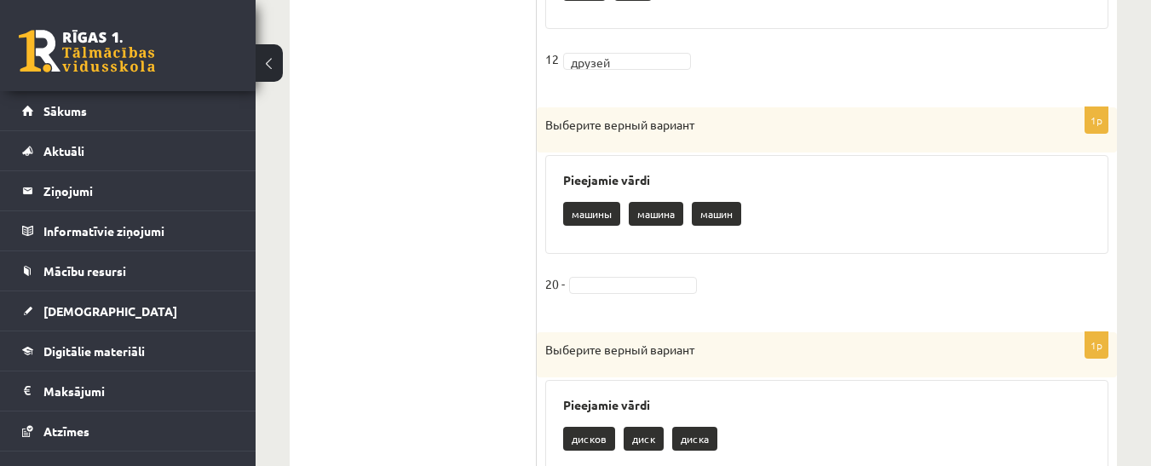
click at [639, 276] on fieldset "20 -" at bounding box center [826, 289] width 563 height 36
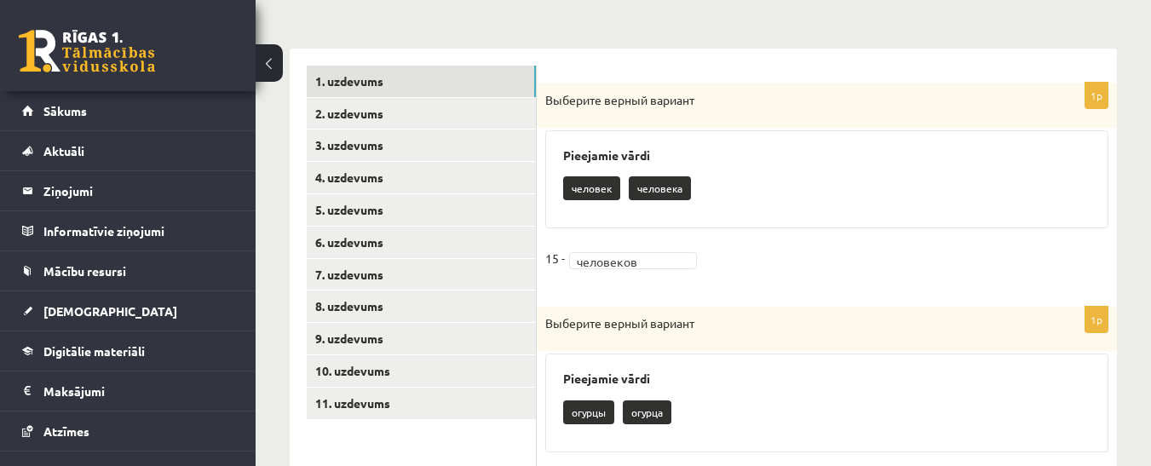
scroll to position [283, 0]
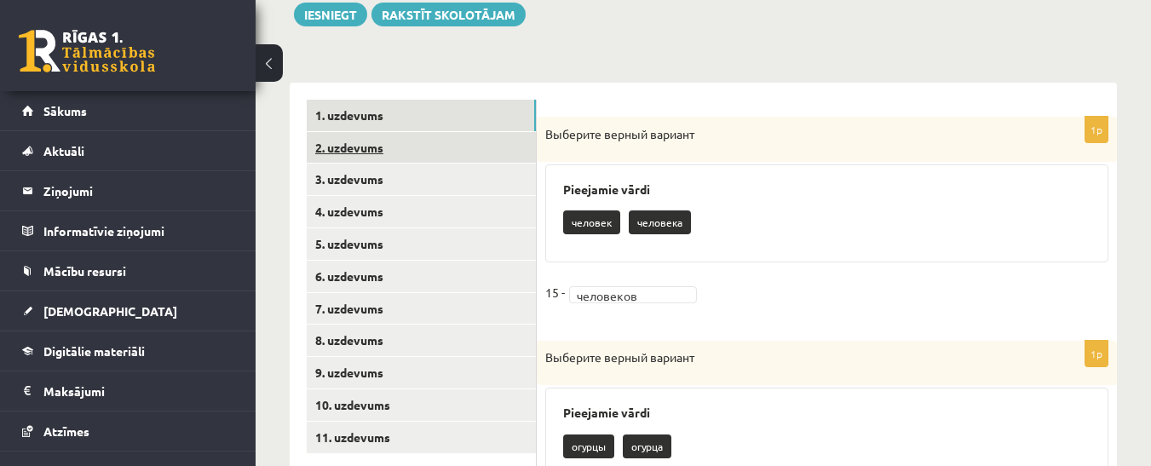
click at [381, 141] on link "2. uzdevums" at bounding box center [421, 148] width 229 height 32
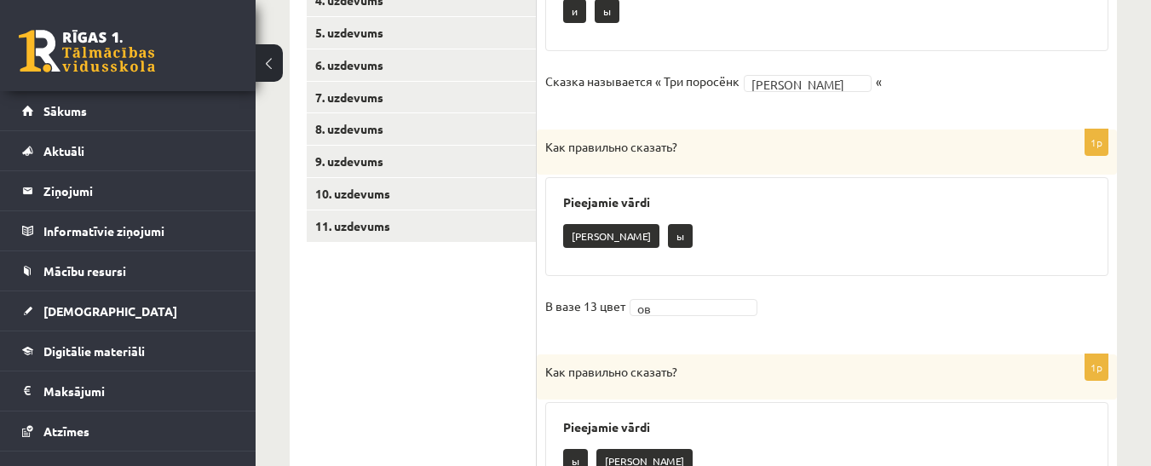
scroll to position [238, 0]
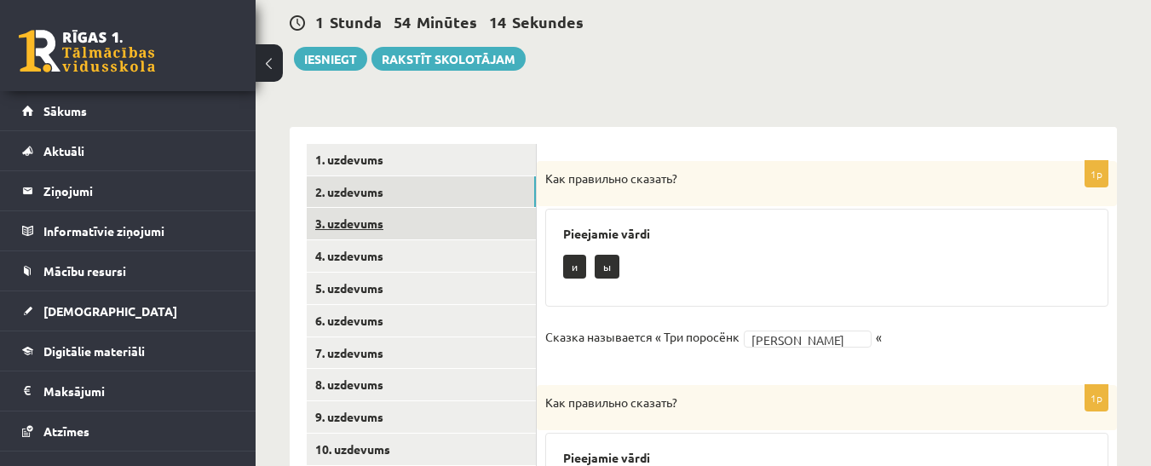
click at [361, 222] on link "3. uzdevums" at bounding box center [421, 224] width 229 height 32
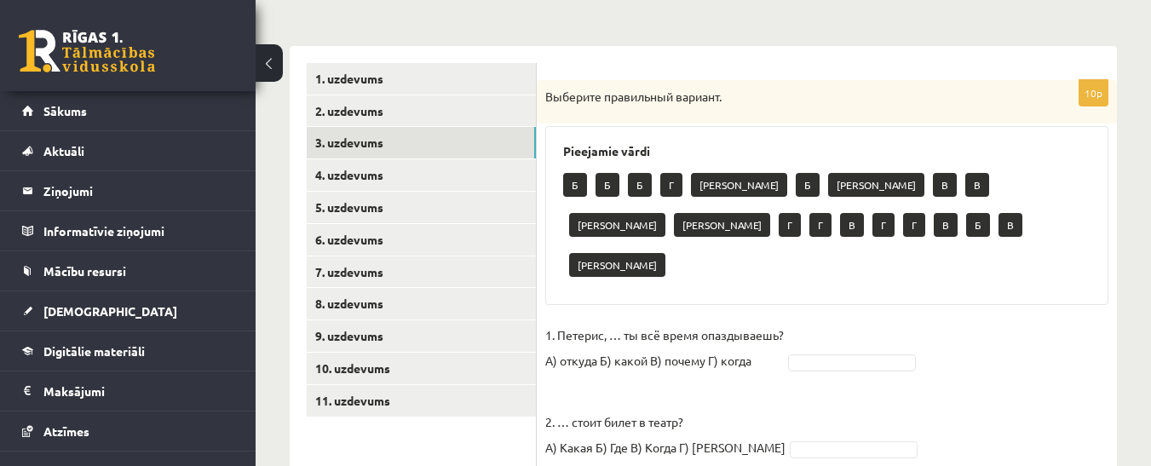
scroll to position [324, 0]
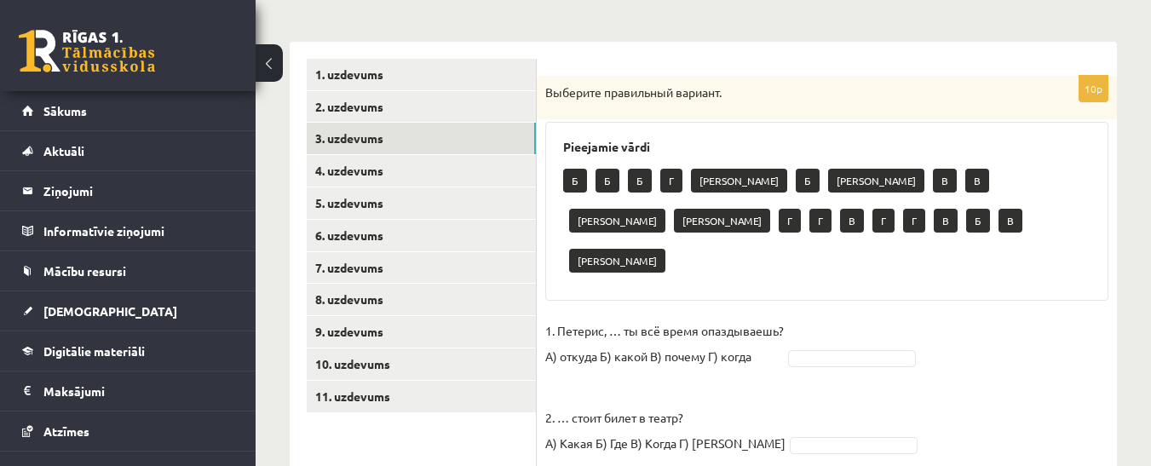
drag, startPoint x: 780, startPoint y: 321, endPoint x: 798, endPoint y: 320, distance: 17.9
click at [781, 321] on p "1. Петерис, … ты всё время опаздываешь? А) откуда Б) какой В) почему Г) когда" at bounding box center [664, 343] width 238 height 51
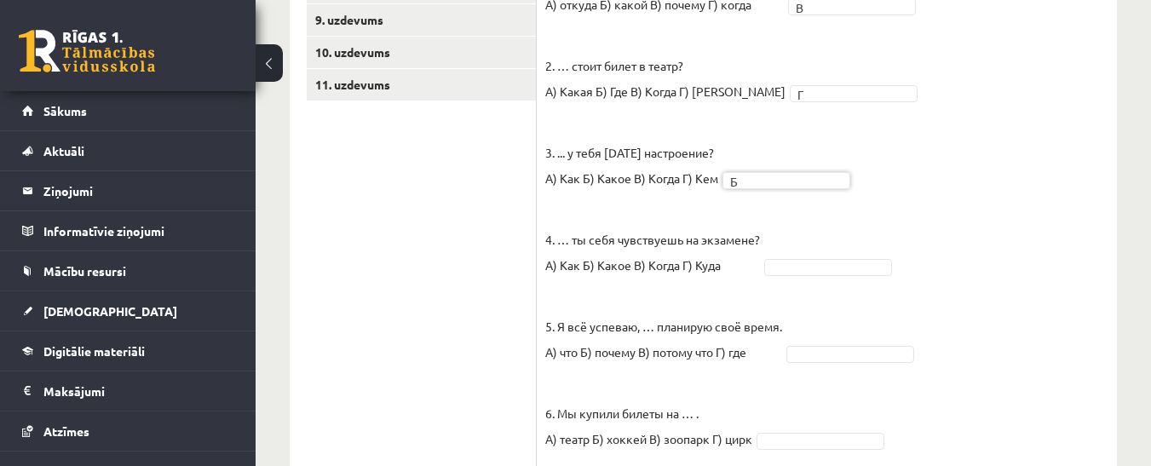
scroll to position [664, 0]
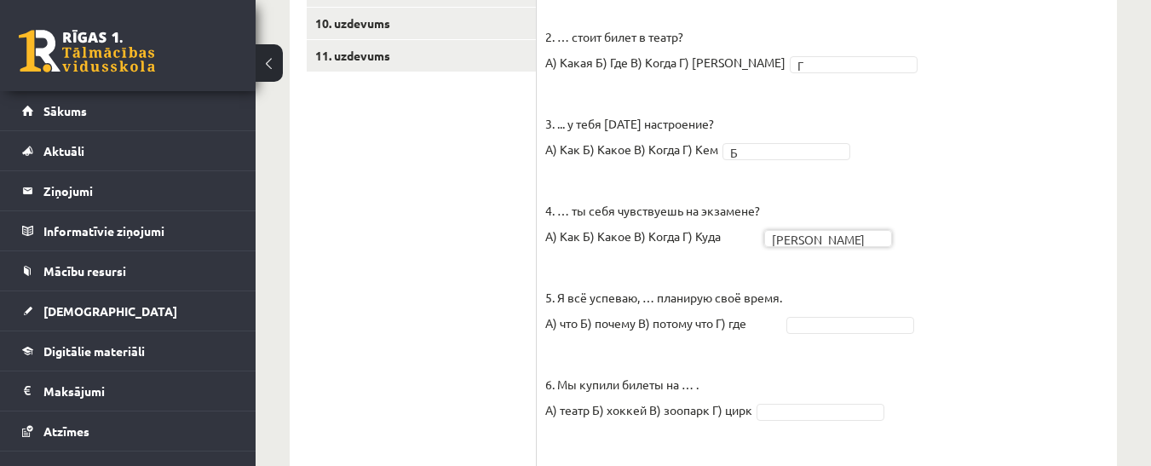
click at [786, 315] on span at bounding box center [850, 322] width 136 height 15
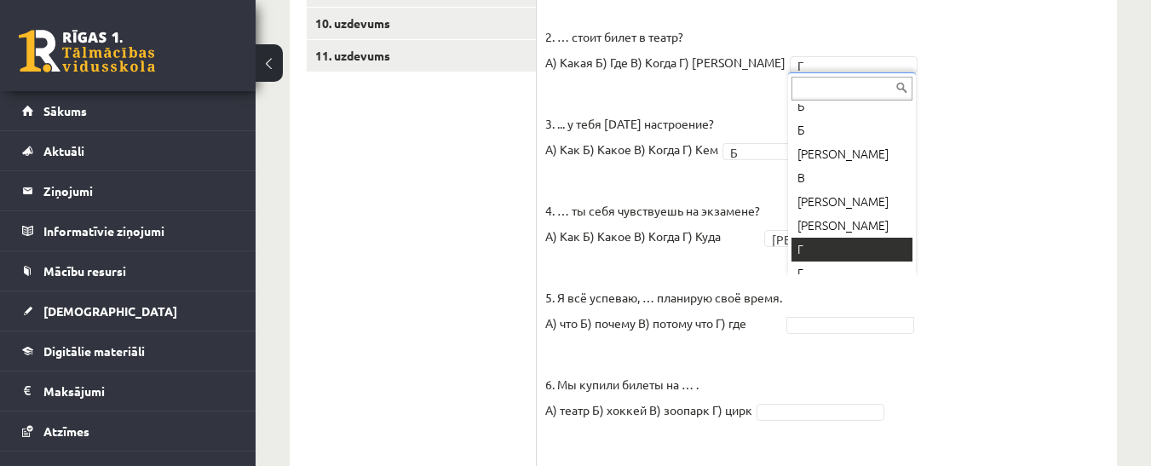
scroll to position [85, 0]
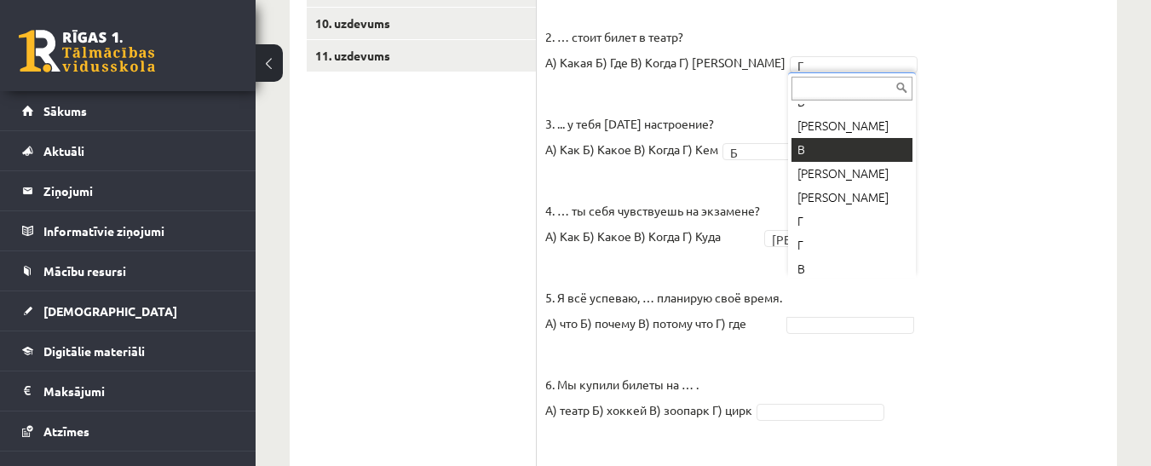
drag, startPoint x: 811, startPoint y: 146, endPoint x: 807, endPoint y: 157, distance: 11.9
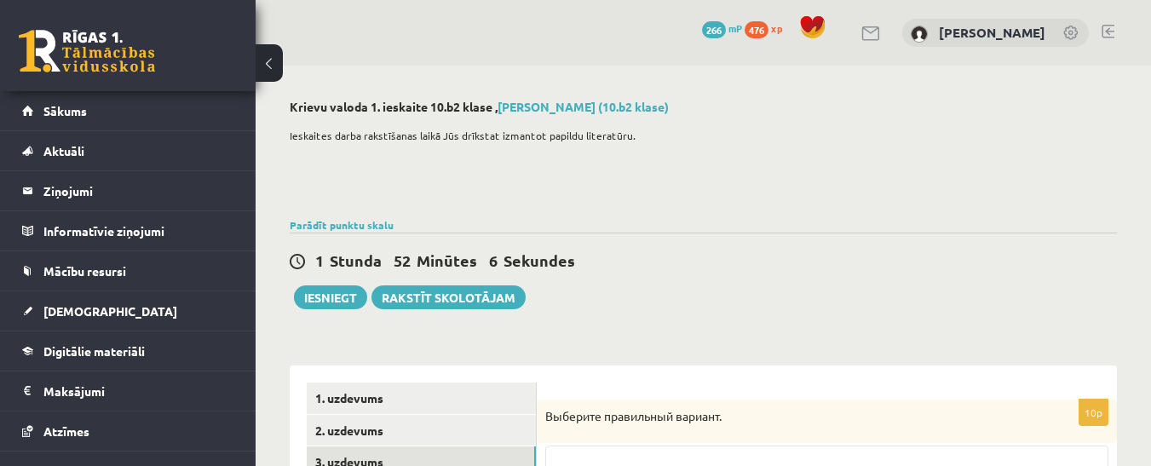
scroll to position [255, 0]
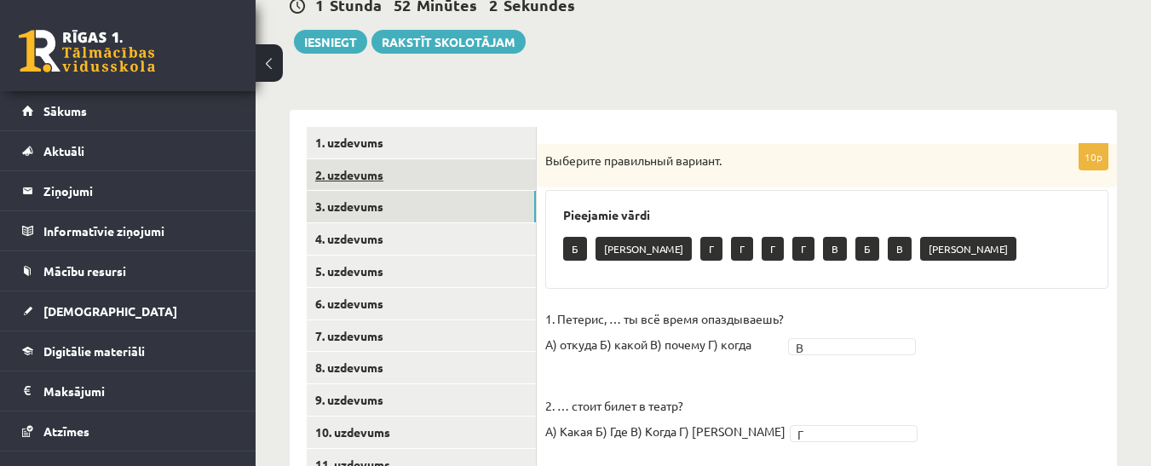
click at [356, 173] on link "2. uzdevums" at bounding box center [421, 175] width 229 height 32
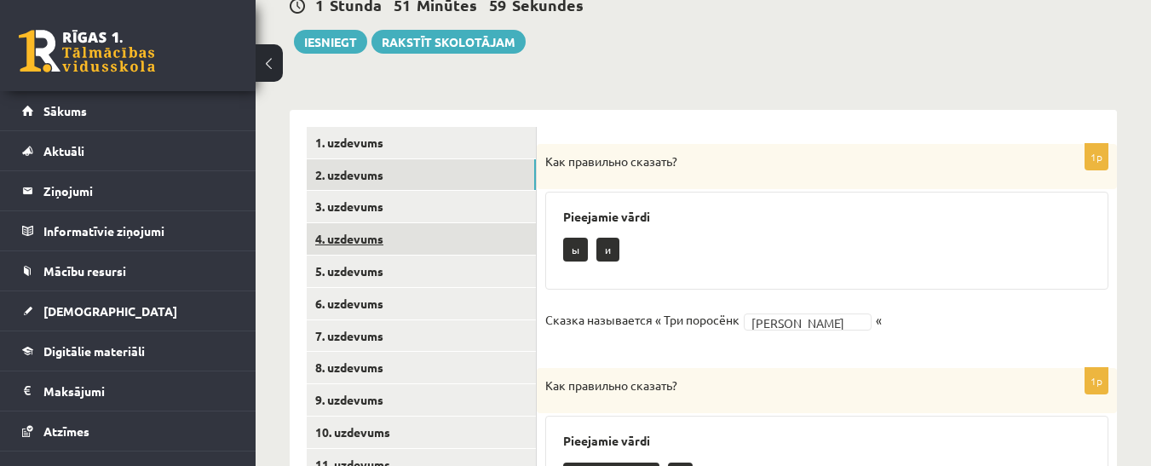
click at [342, 242] on link "4. uzdevums" at bounding box center [421, 239] width 229 height 32
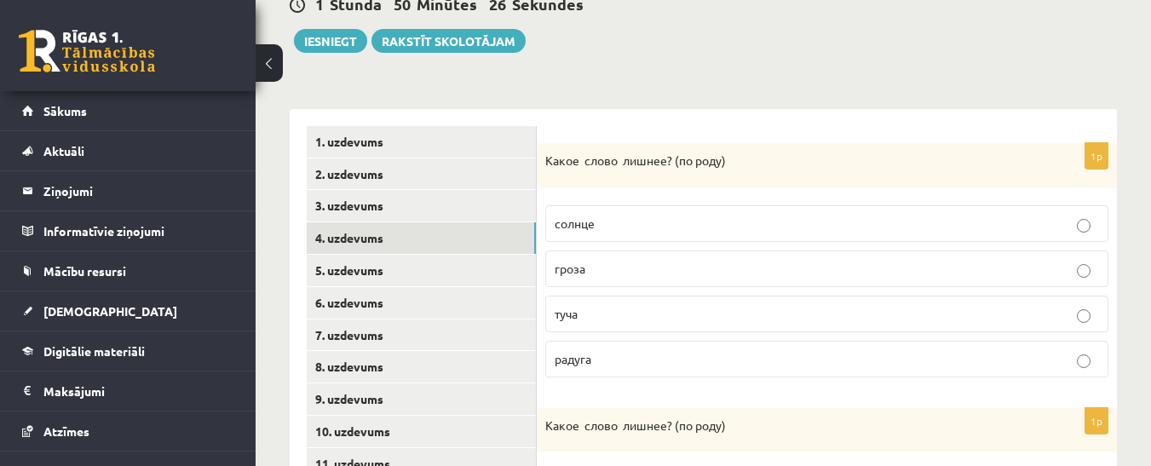
scroll to position [270, 0]
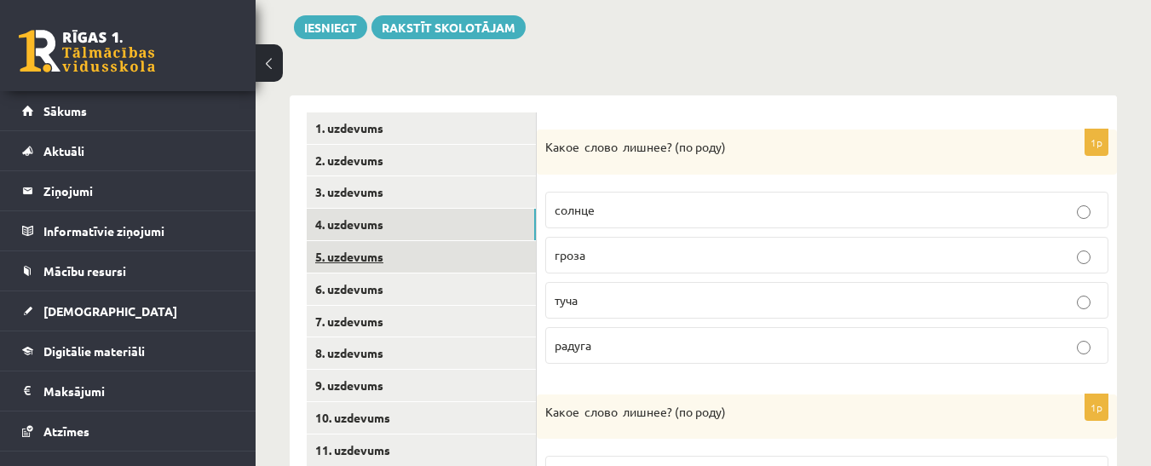
click at [362, 259] on link "5. uzdevums" at bounding box center [421, 257] width 229 height 32
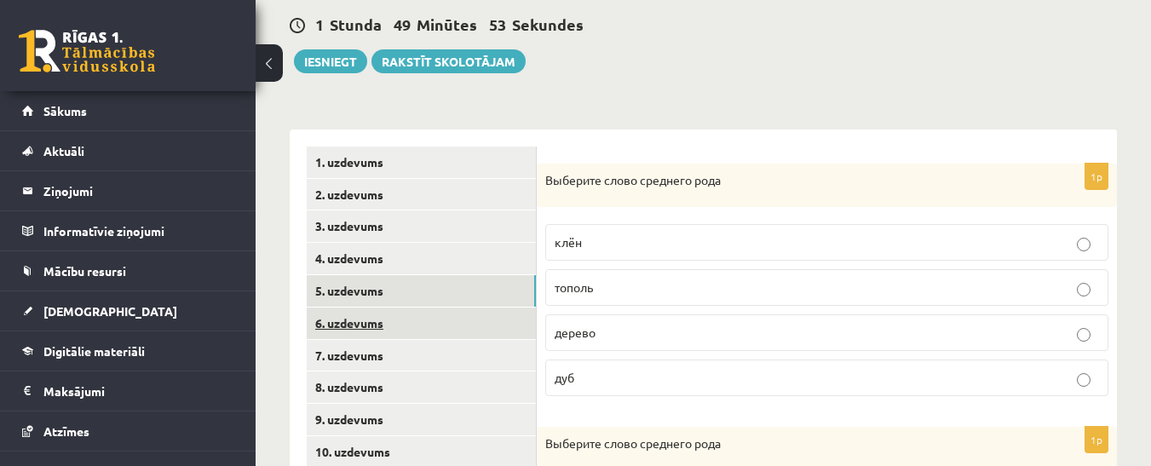
scroll to position [266, 0]
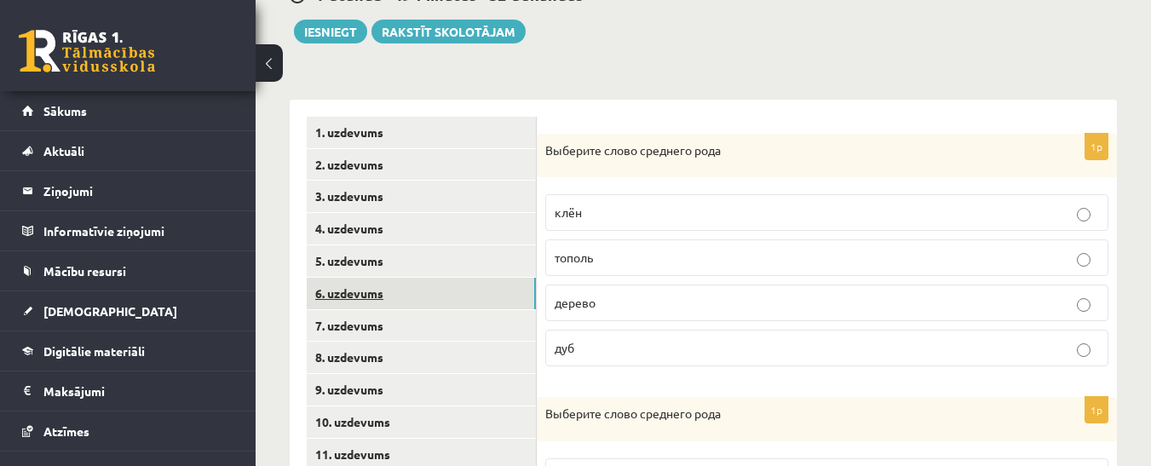
click at [380, 296] on link "6. uzdevums" at bounding box center [421, 294] width 229 height 32
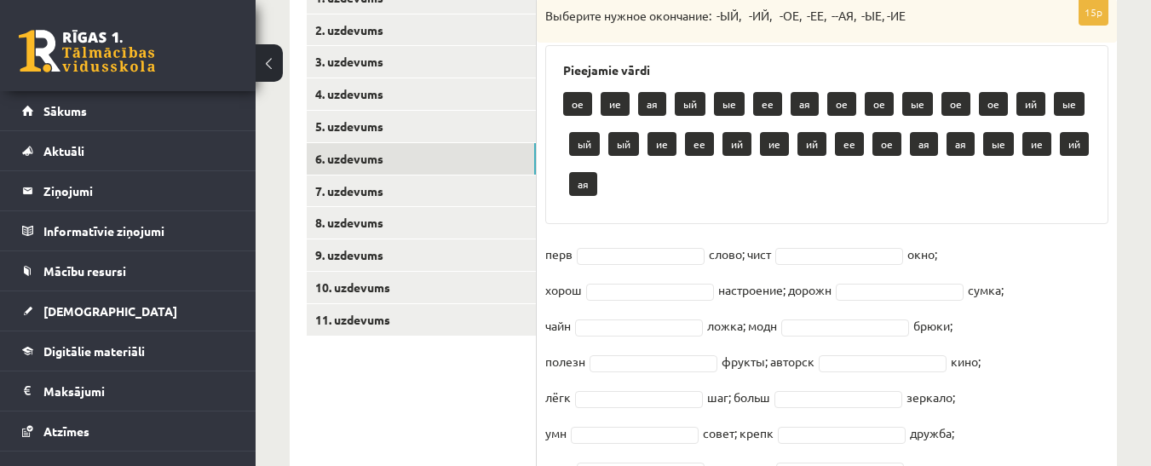
scroll to position [436, 0]
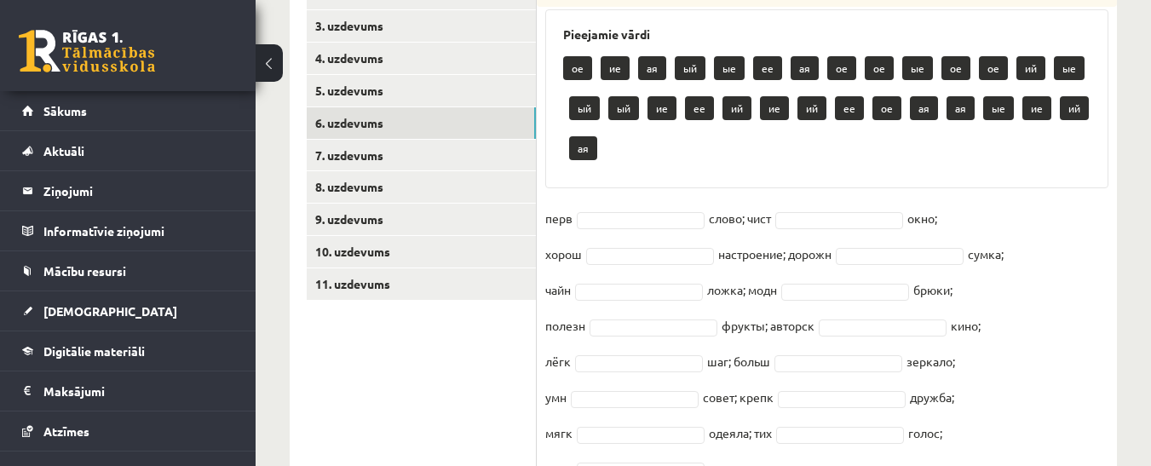
click at [637, 210] on fieldset "перв слово; чист окно; хорош настроение; дорожн сумка; чайн ложка; модн брюки; …" at bounding box center [826, 348] width 563 height 286
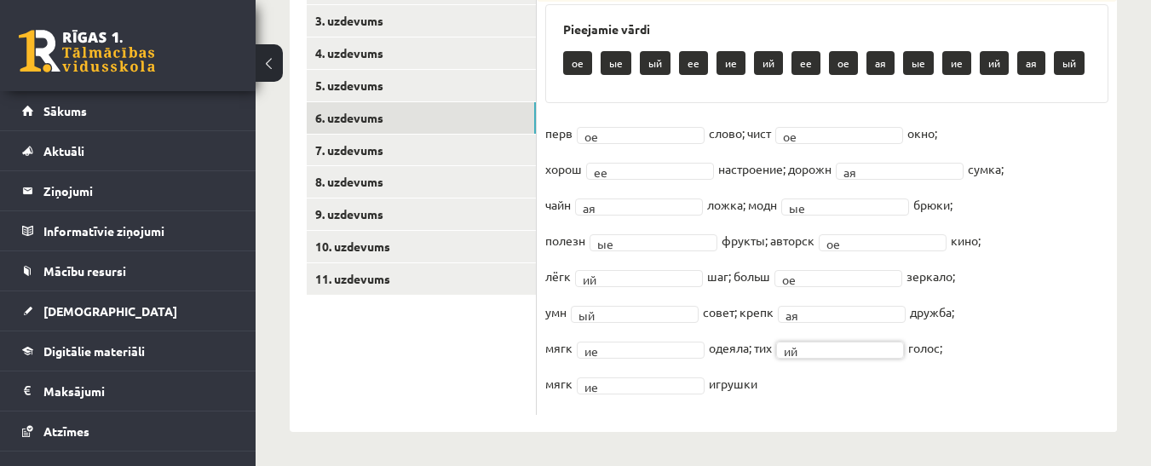
scroll to position [442, 0]
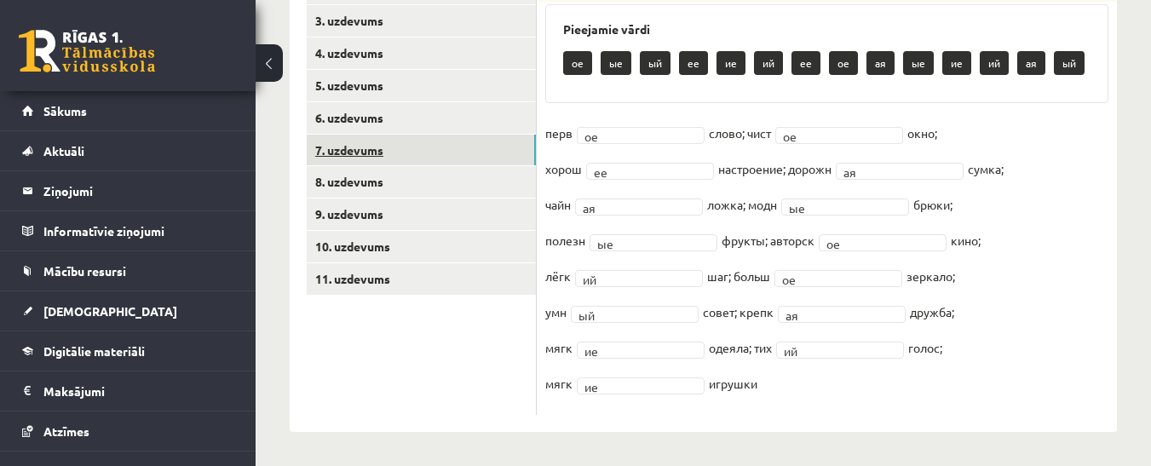
click at [386, 146] on link "7. uzdevums" at bounding box center [421, 151] width 229 height 32
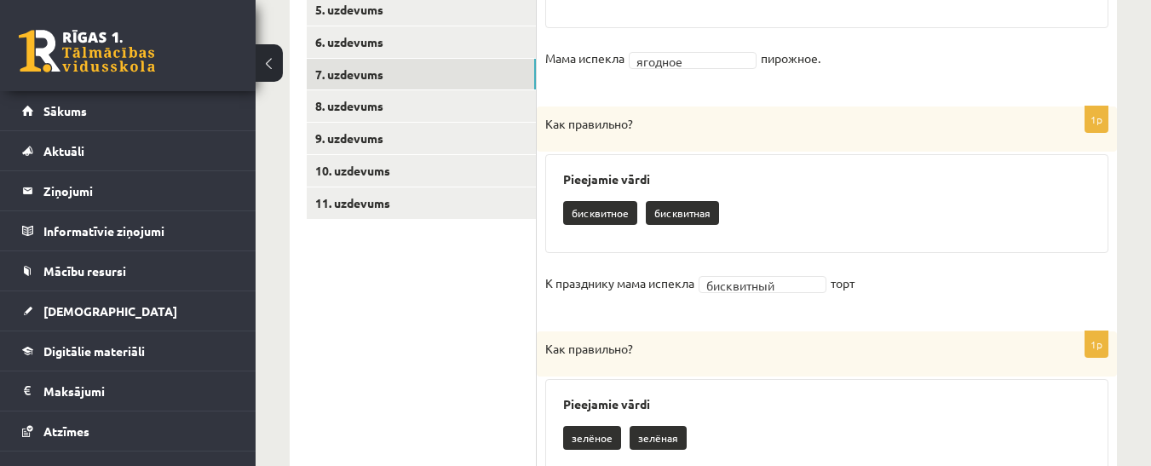
scroll to position [509, 0]
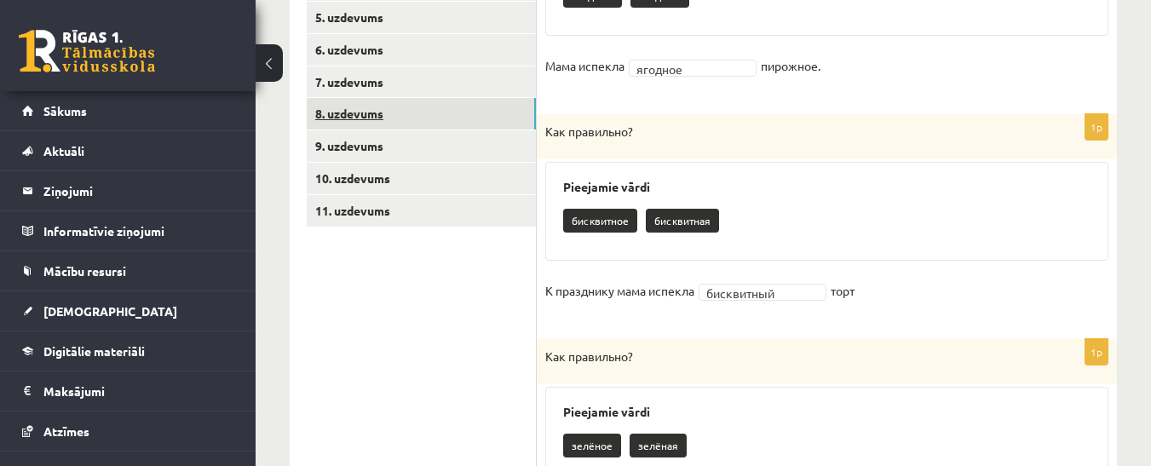
click at [389, 120] on link "8. uzdevums" at bounding box center [421, 114] width 229 height 32
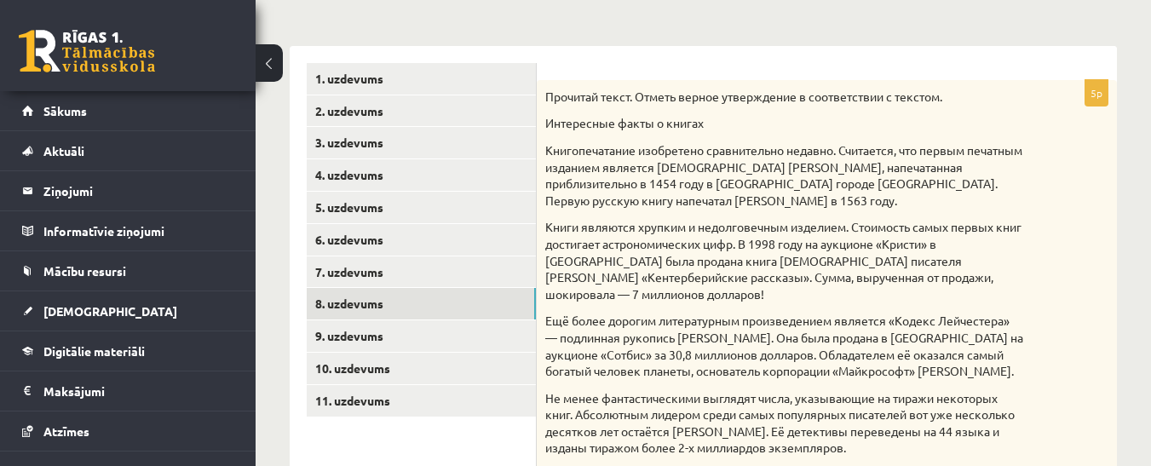
scroll to position [417, 0]
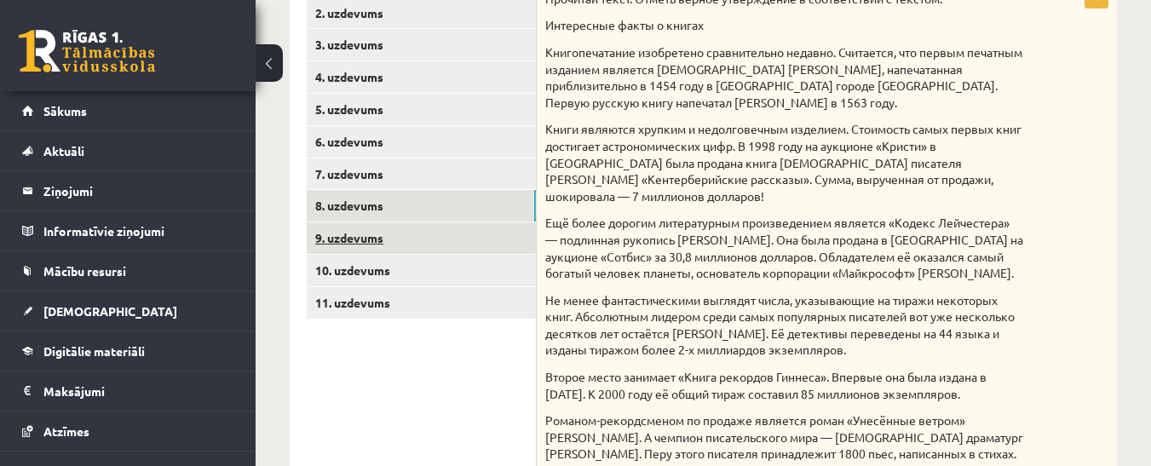
click at [387, 235] on link "9. uzdevums" at bounding box center [421, 238] width 229 height 32
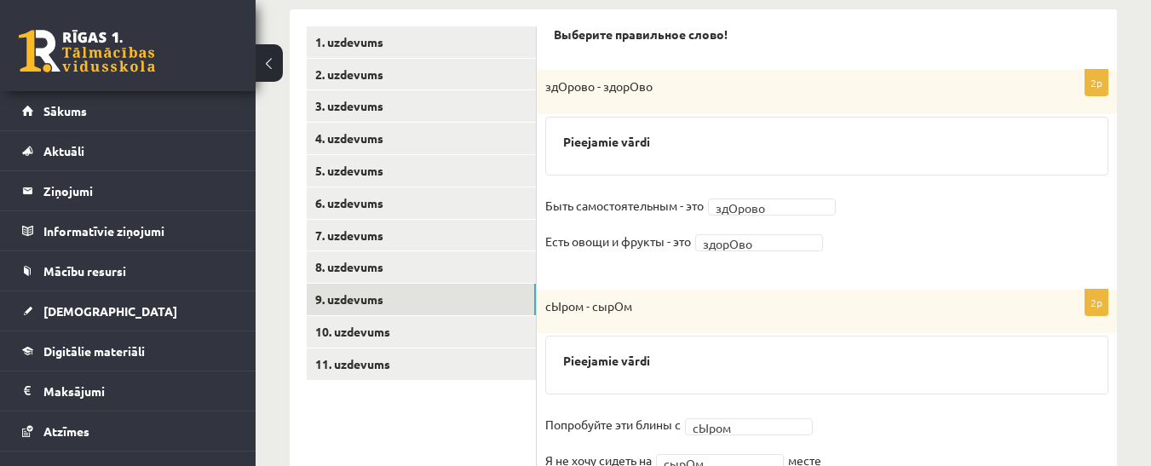
scroll to position [361, 0]
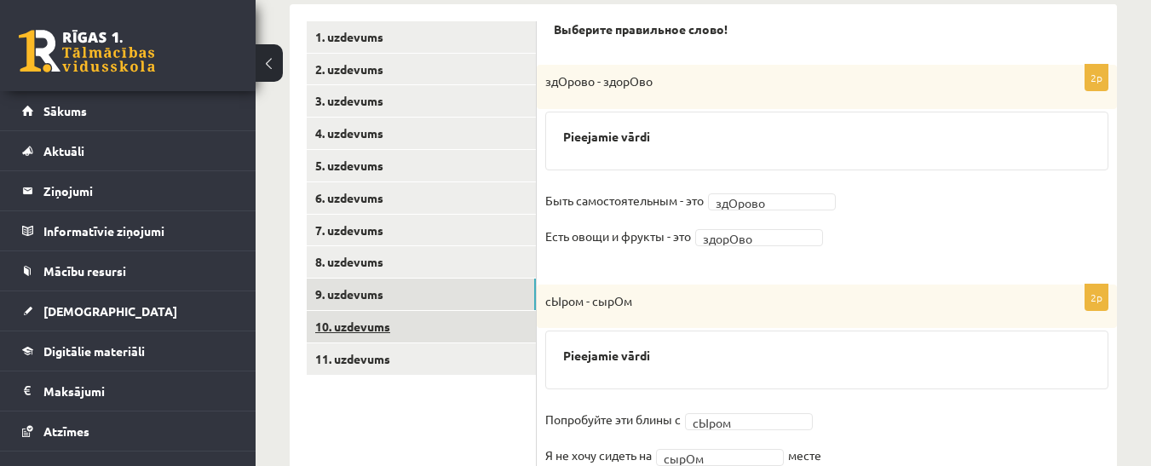
click at [388, 323] on link "10. uzdevums" at bounding box center [421, 327] width 229 height 32
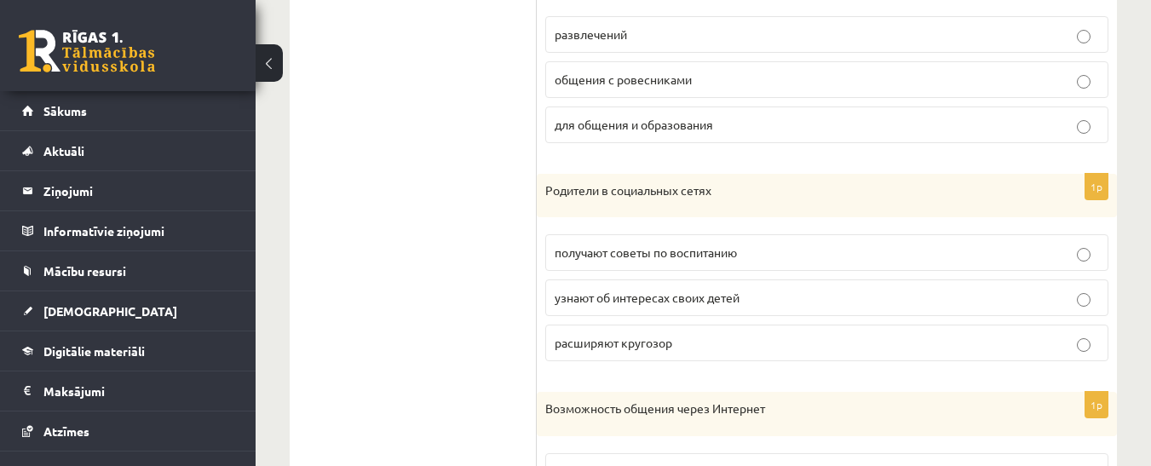
scroll to position [787, 0]
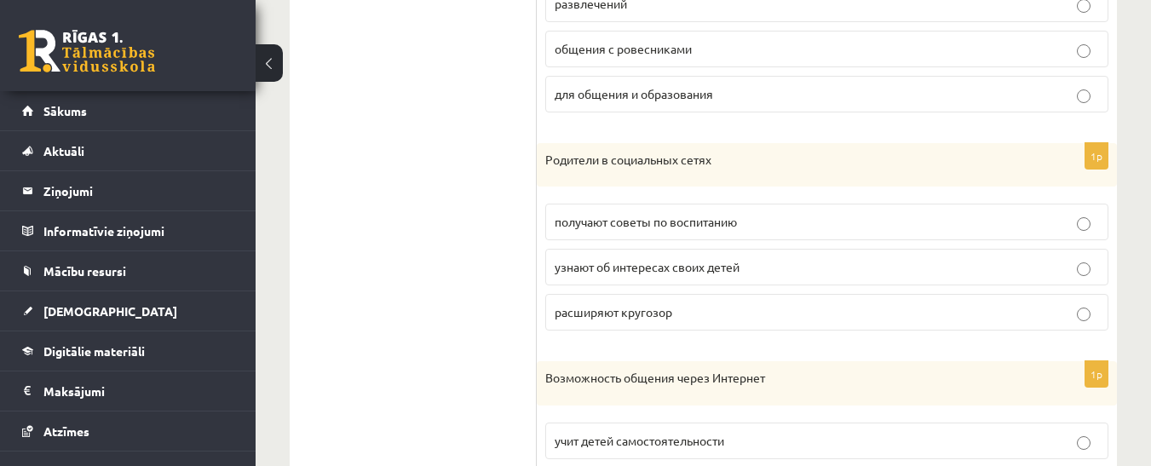
click at [1091, 267] on p "узнают об интересах своих детей" at bounding box center [826, 267] width 544 height 18
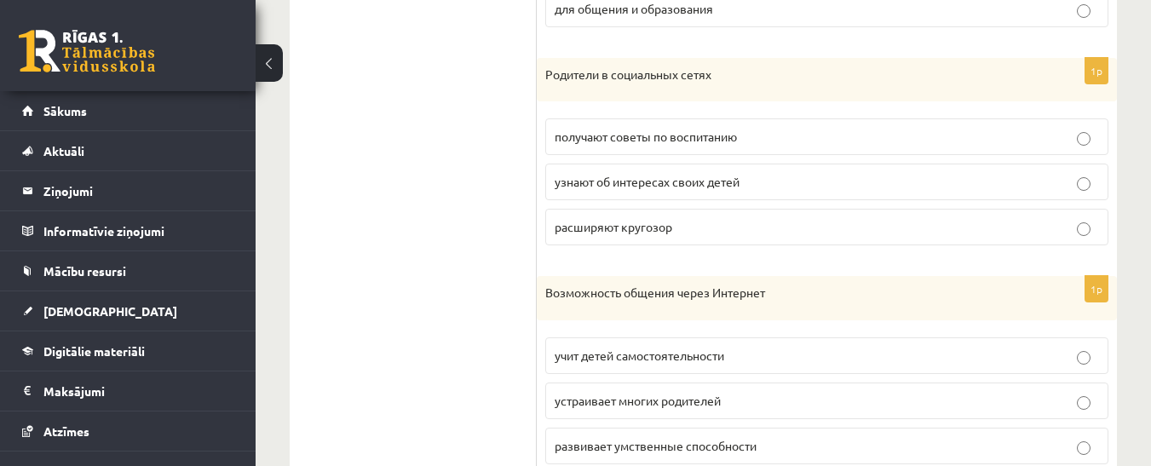
scroll to position [957, 0]
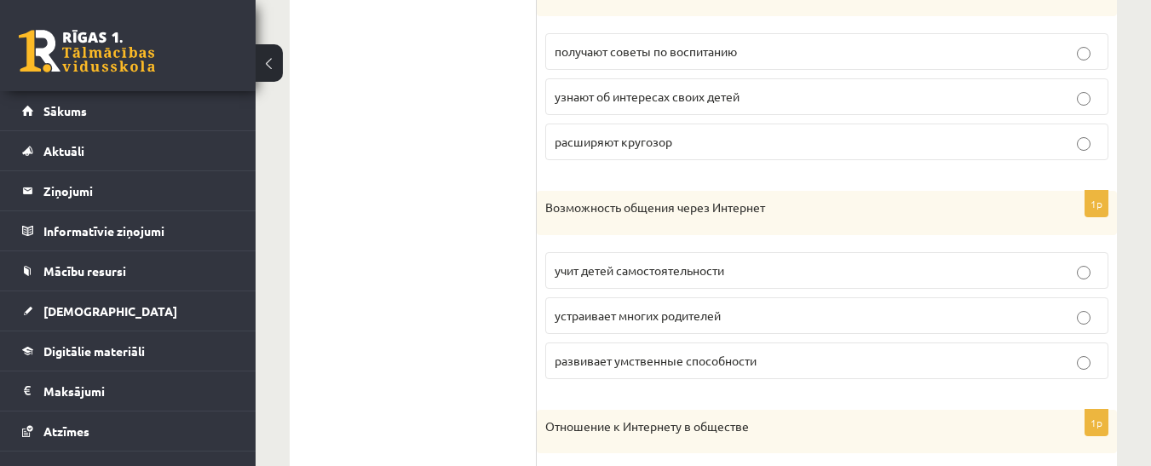
click at [1091, 362] on p "развивает умственные способности" at bounding box center [826, 361] width 544 height 18
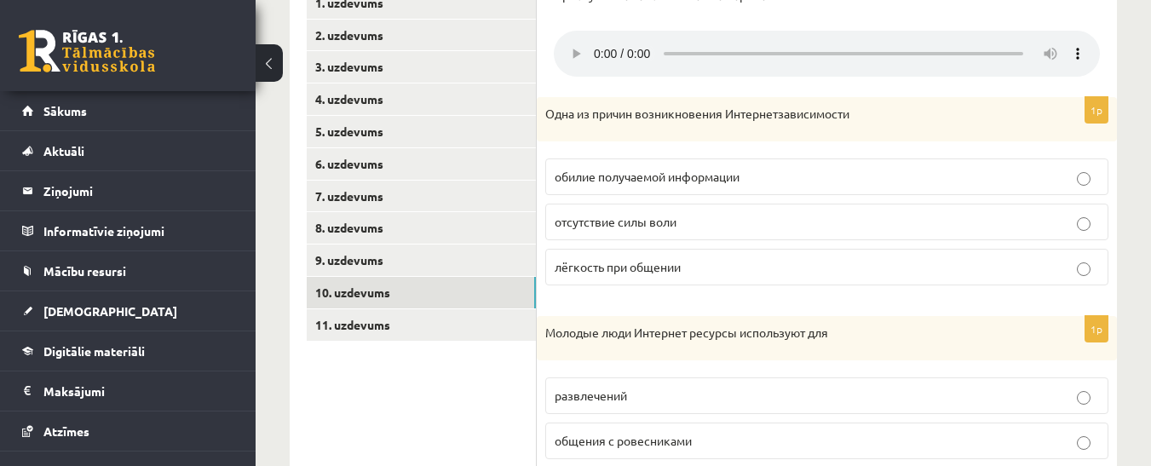
scroll to position [426, 0]
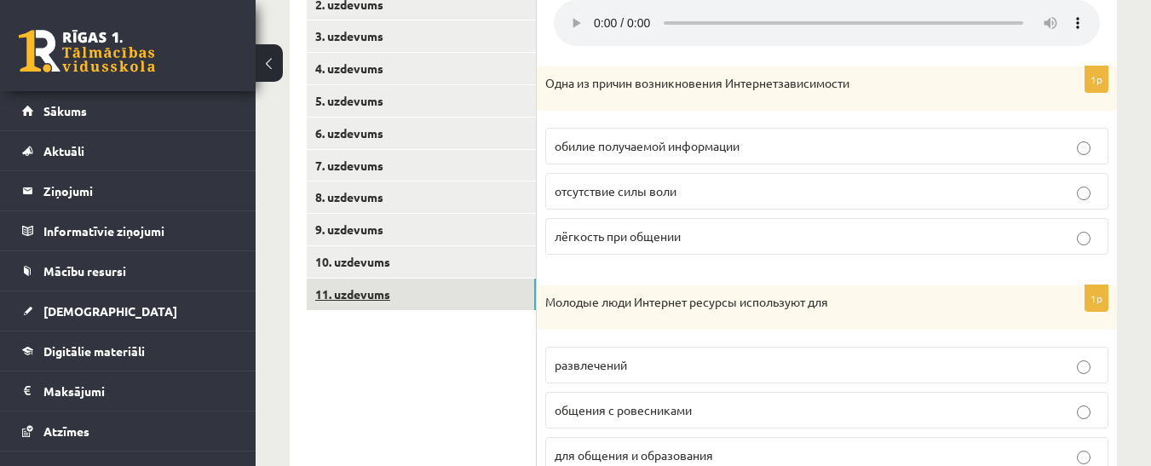
click at [365, 290] on link "11. uzdevums" at bounding box center [421, 294] width 229 height 32
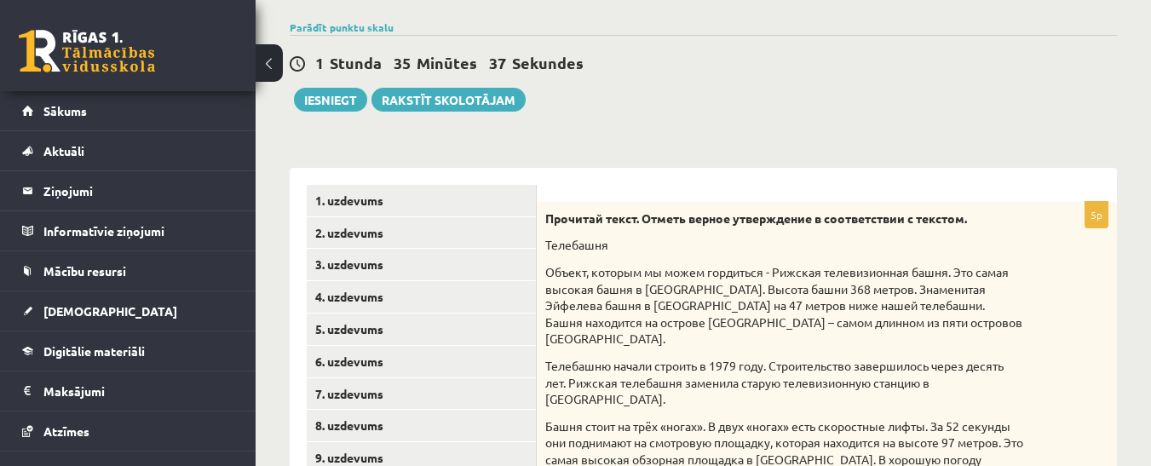
scroll to position [154, 0]
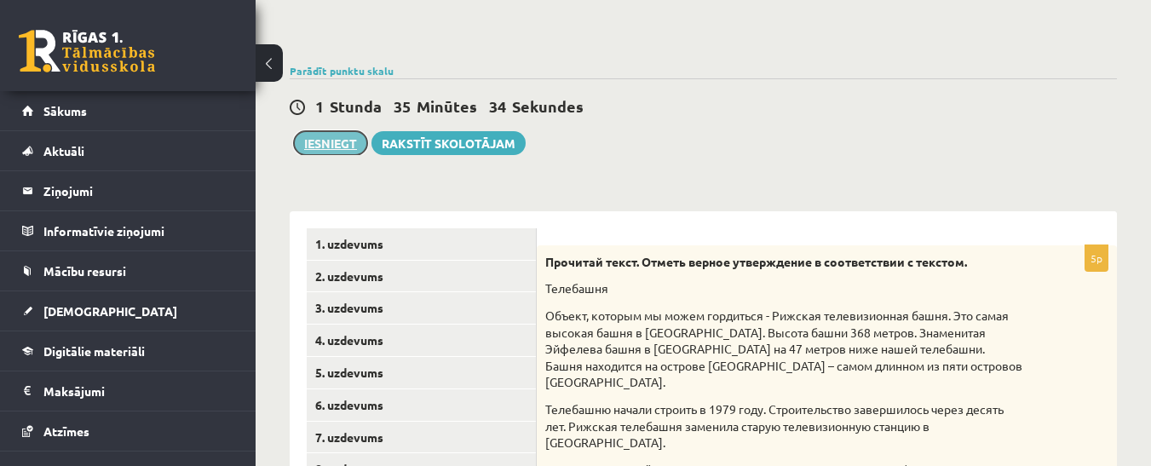
click at [329, 147] on button "Iesniegt" at bounding box center [330, 143] width 73 height 24
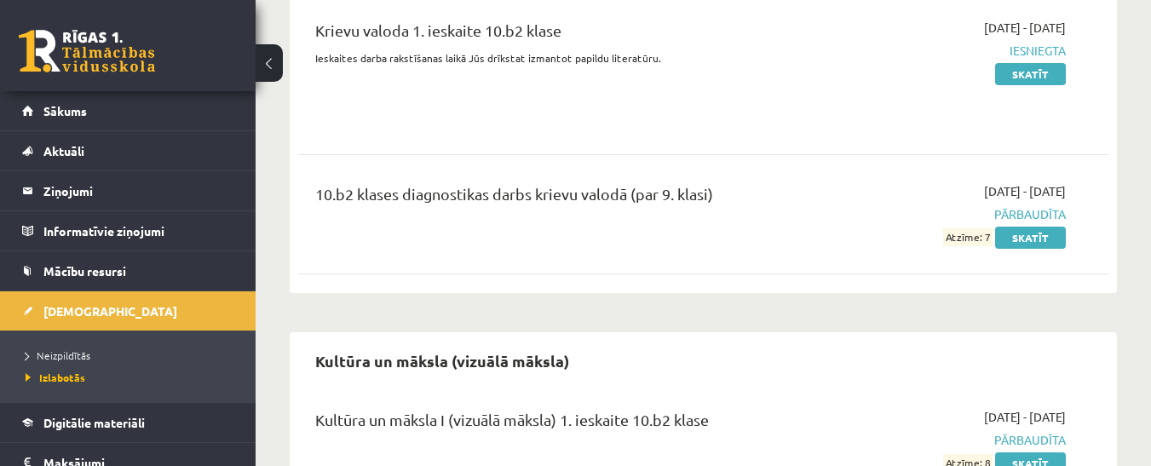
scroll to position [1533, 0]
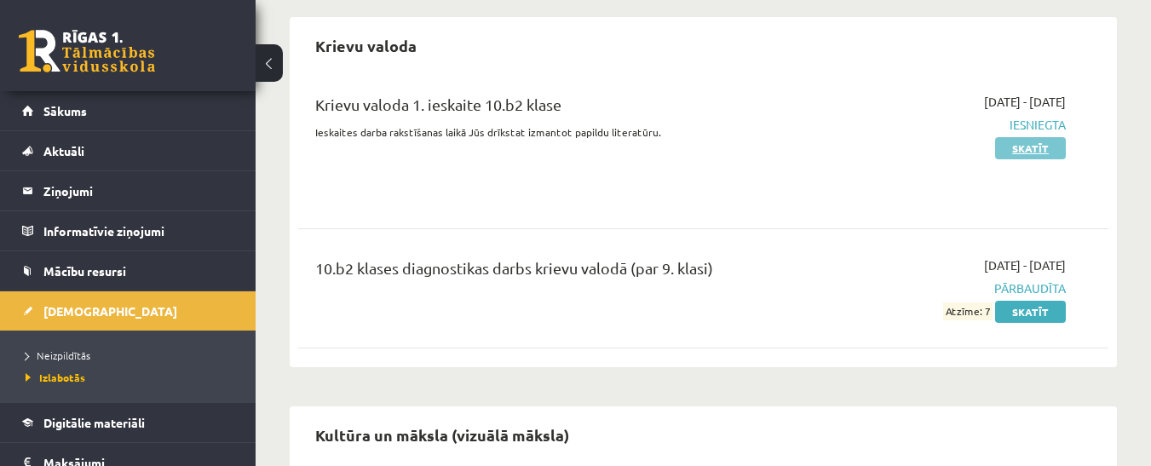
click at [1036, 146] on link "Skatīt" at bounding box center [1030, 148] width 71 height 22
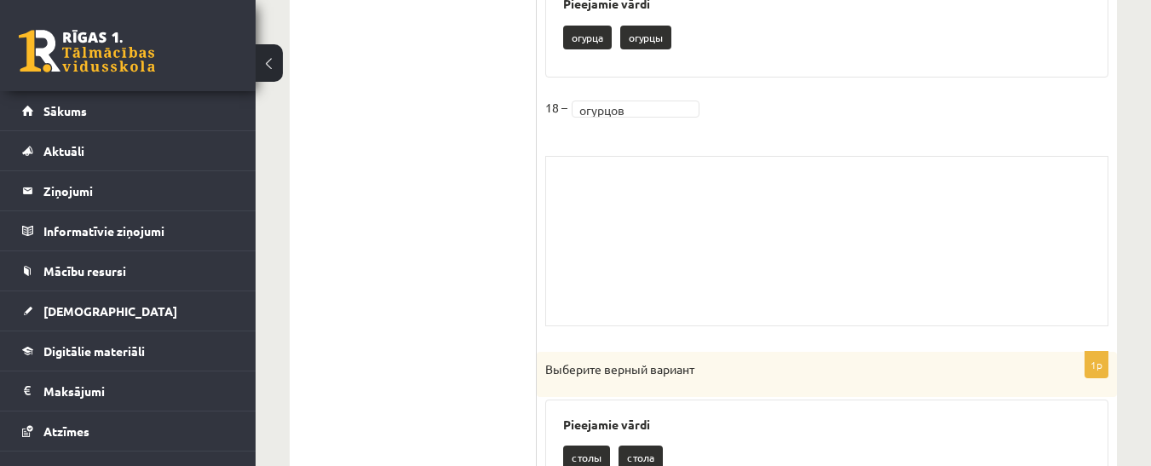
scroll to position [766, 0]
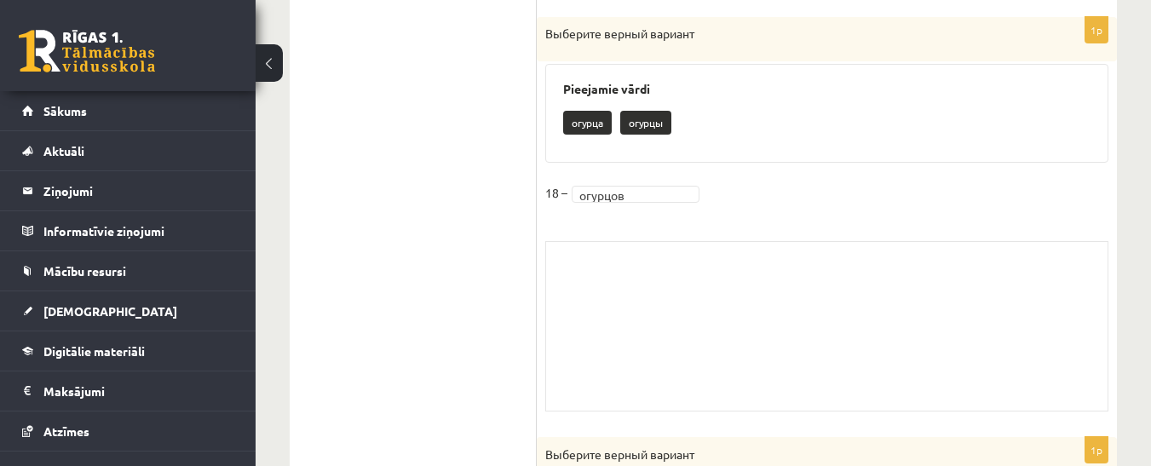
click at [765, 271] on div "Skolotāja pielikums" at bounding box center [826, 326] width 563 height 170
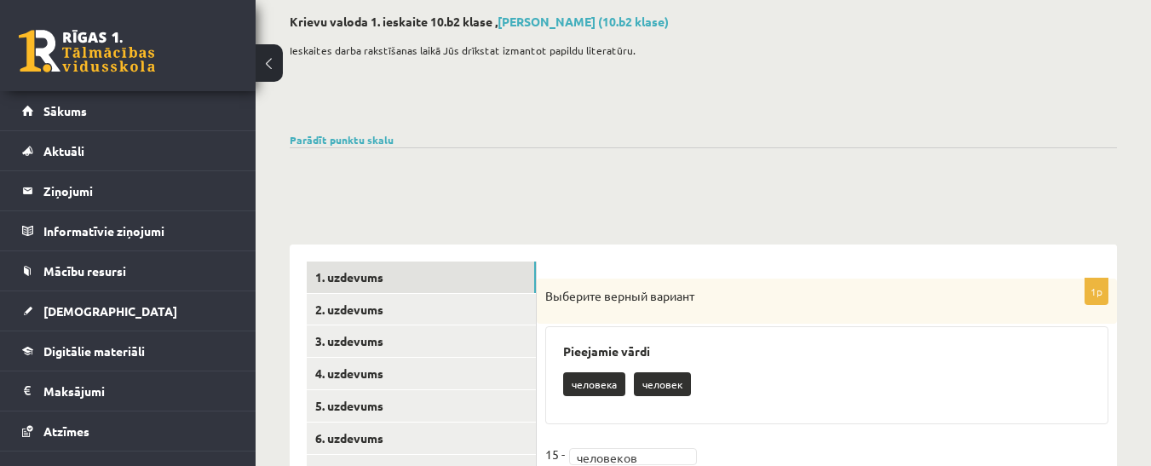
scroll to position [0, 0]
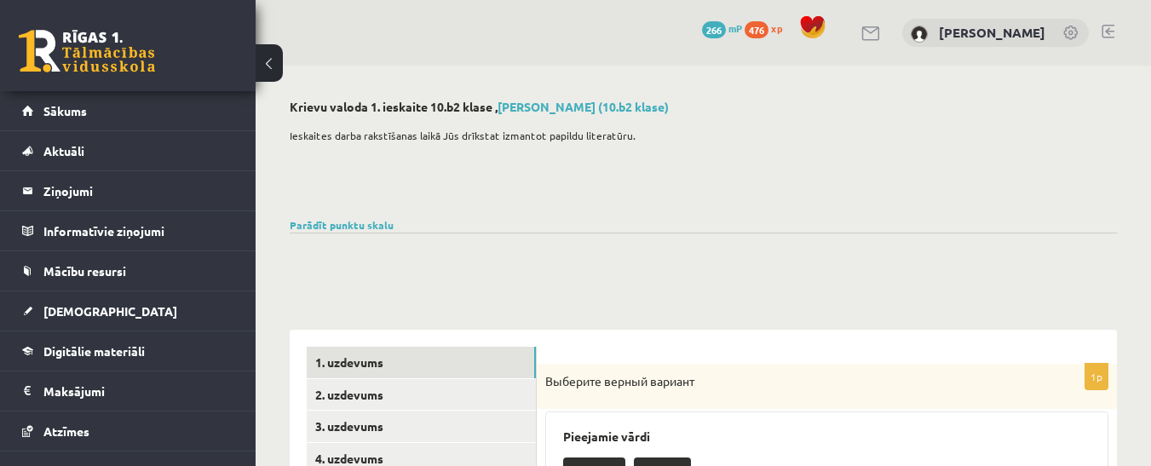
click at [1111, 28] on link at bounding box center [1107, 32] width 13 height 14
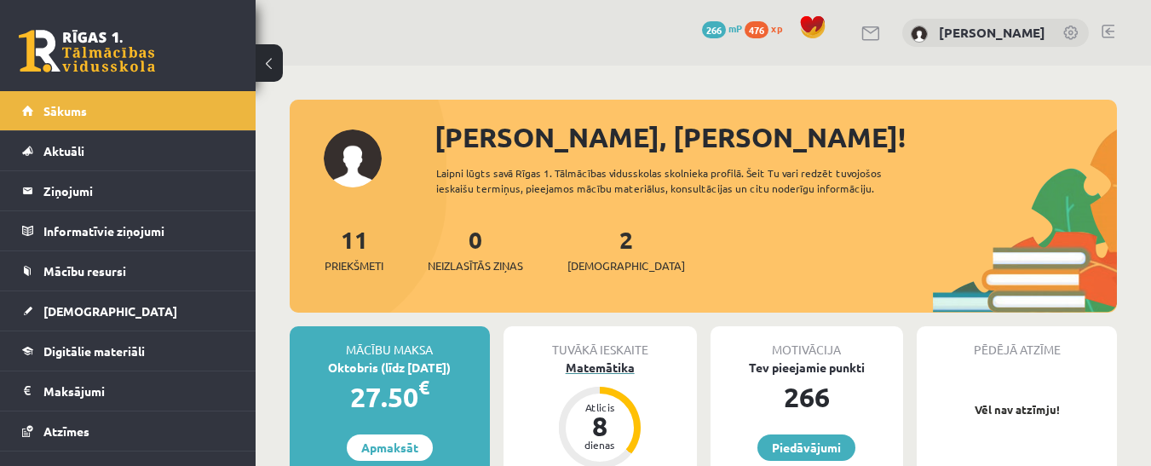
click at [594, 367] on div "Matemātika" at bounding box center [599, 368] width 193 height 18
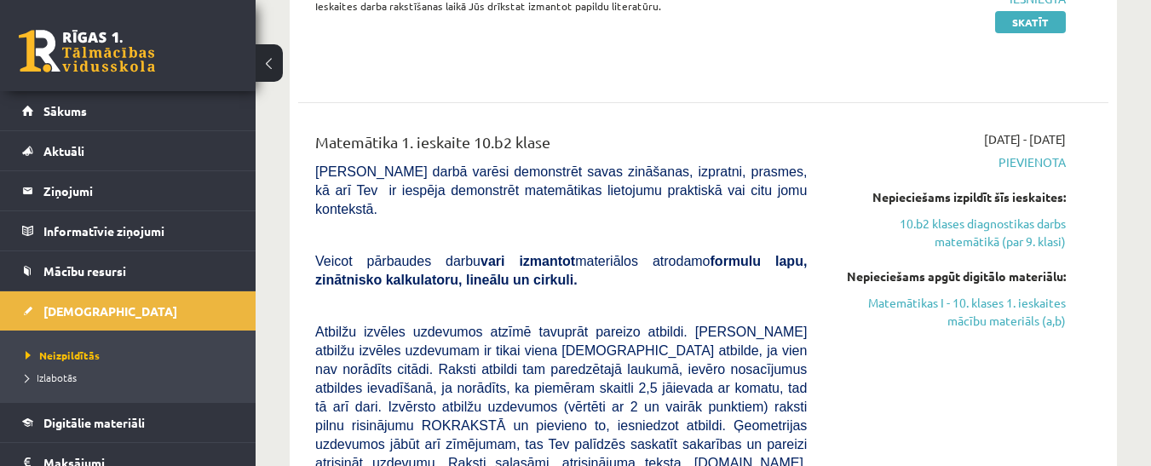
scroll to position [426, 0]
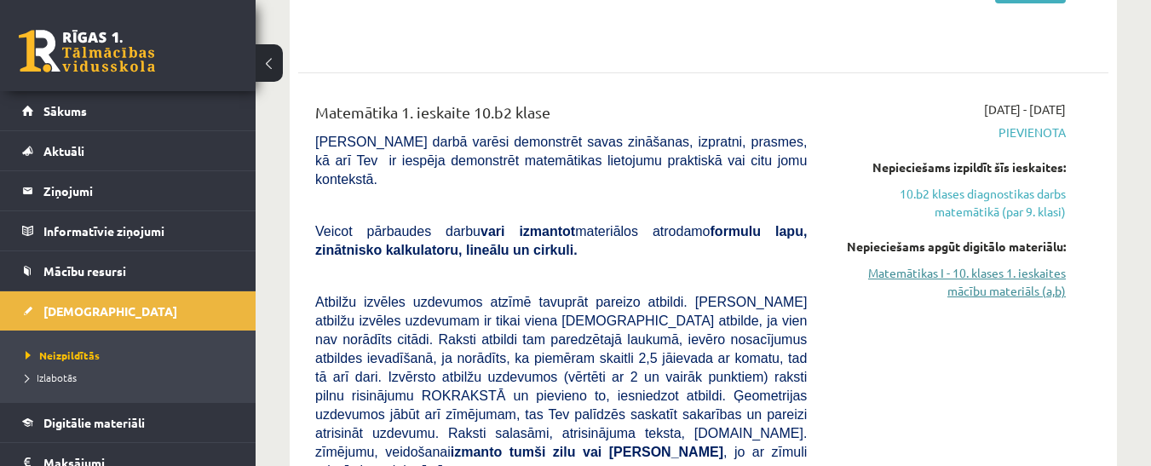
click at [988, 282] on link "Matemātikas I - 10. klases 1. ieskaites mācību materiāls (a,b)" at bounding box center [948, 282] width 233 height 36
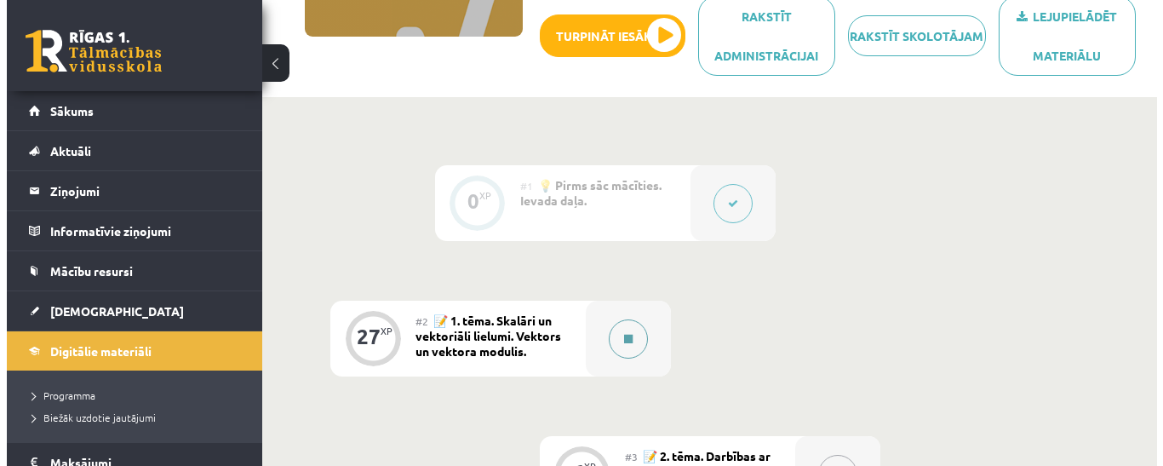
scroll to position [341, 0]
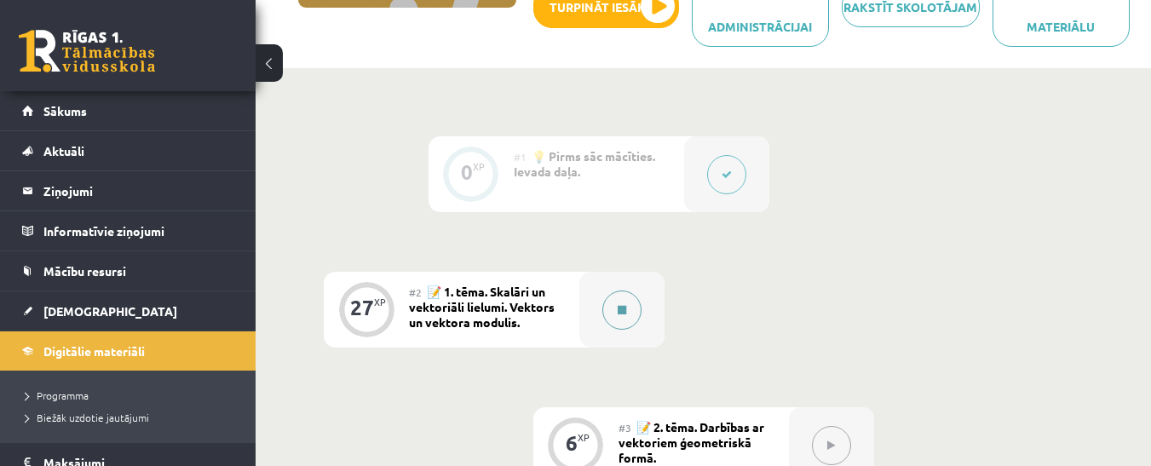
click at [622, 306] on icon at bounding box center [621, 310] width 9 height 10
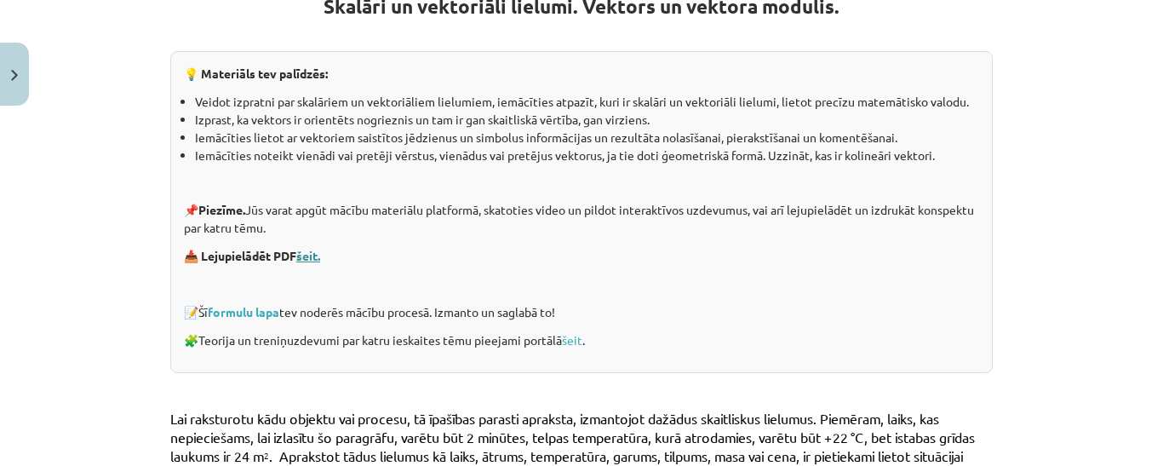
click at [310, 251] on link "šeit." at bounding box center [308, 255] width 24 height 15
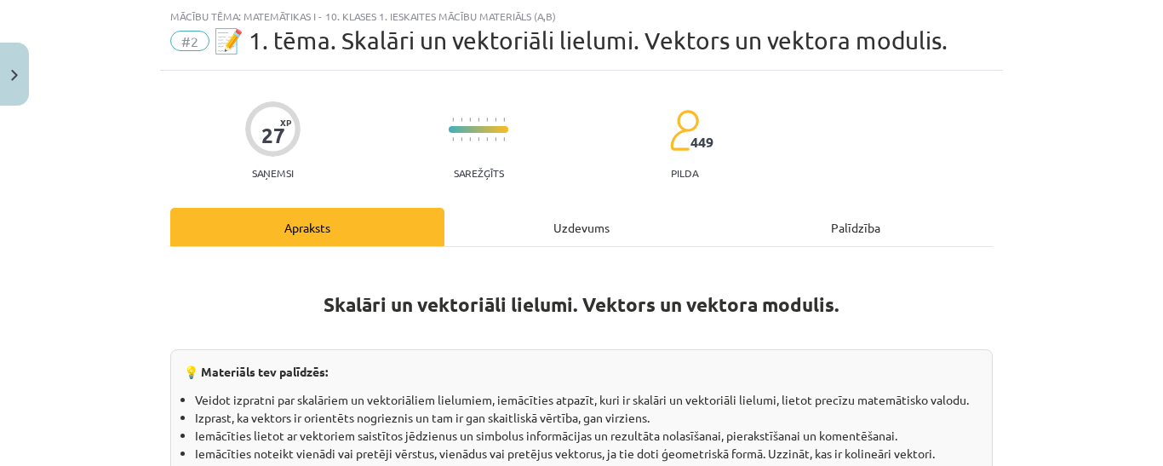
scroll to position [0, 0]
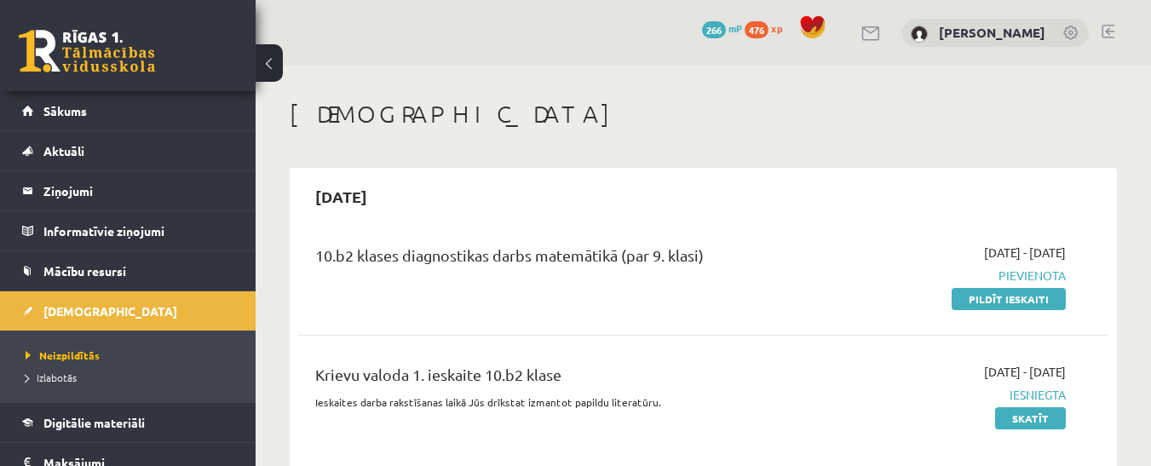
scroll to position [424, 0]
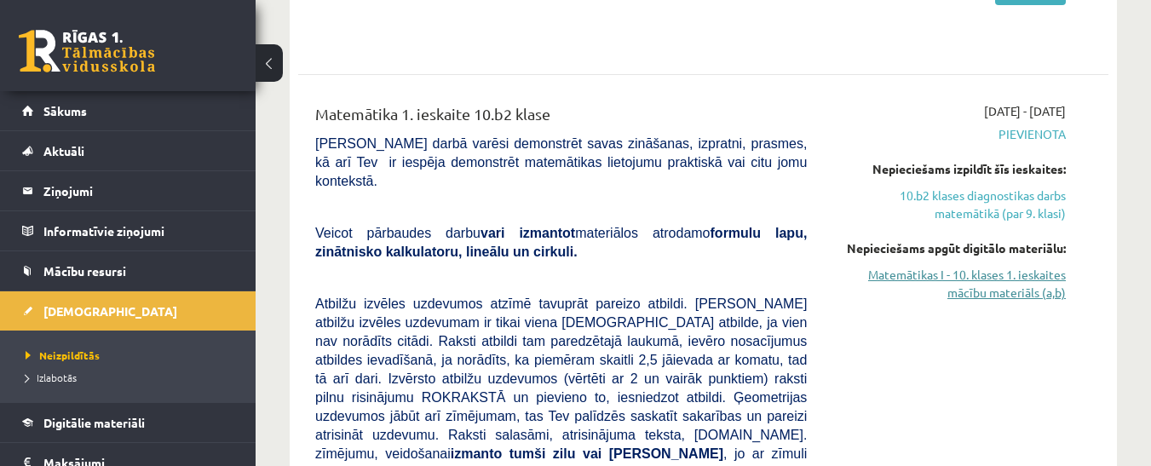
click at [1000, 284] on link "Matemātikas I - 10. klases 1. ieskaites mācību materiāls (a,b)" at bounding box center [948, 284] width 233 height 36
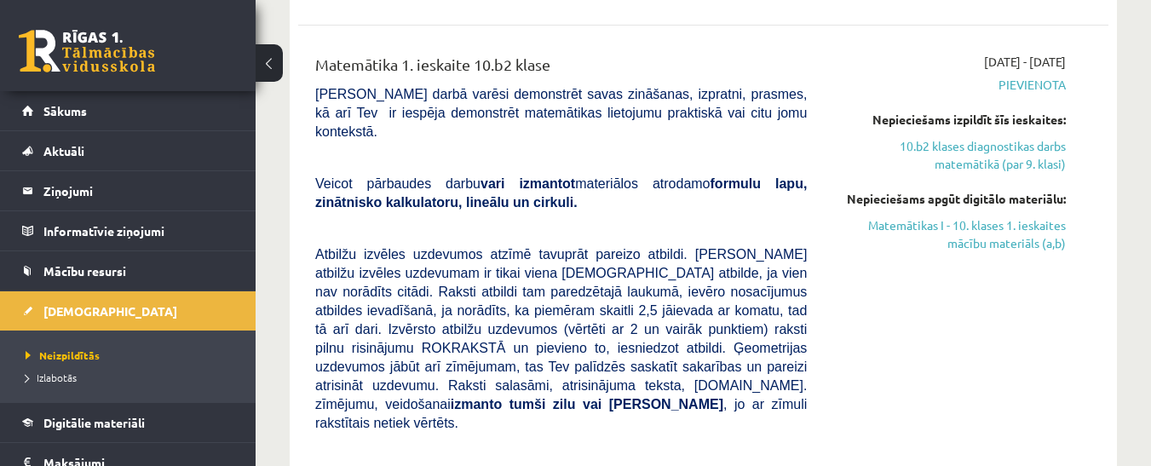
scroll to position [509, 0]
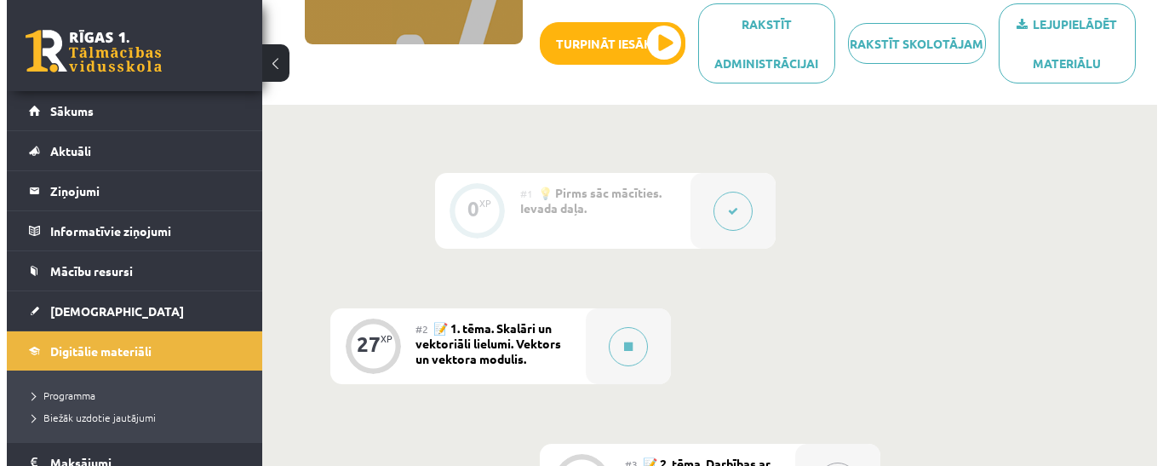
scroll to position [341, 0]
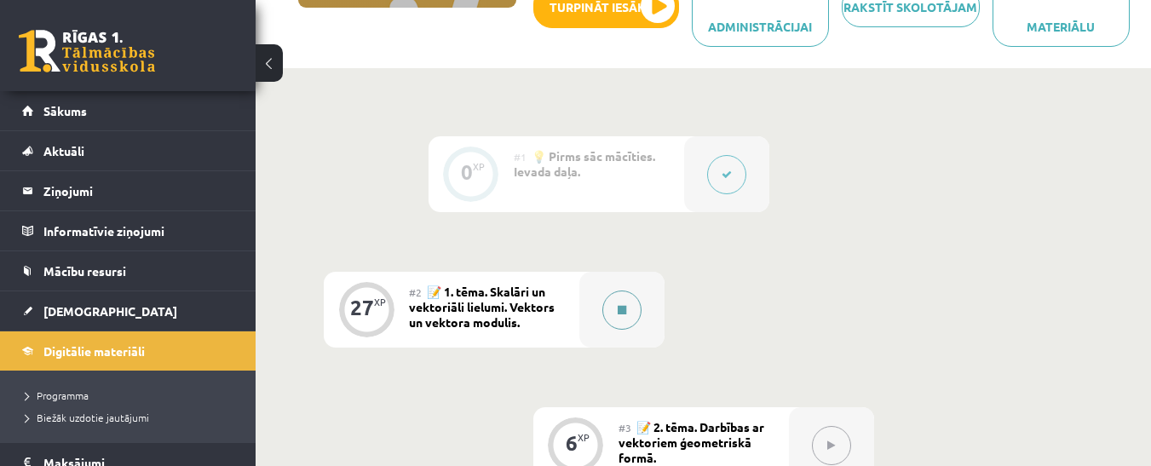
click at [622, 313] on icon at bounding box center [621, 310] width 9 height 10
